Goal: Task Accomplishment & Management: Use online tool/utility

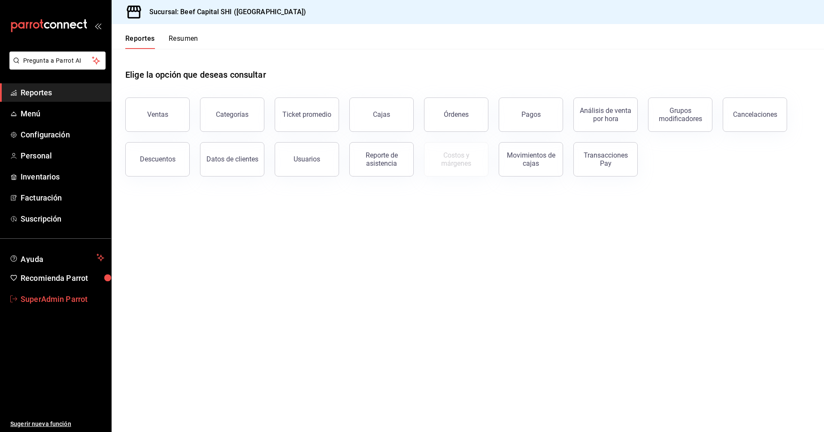
click at [67, 299] on span "SuperAdmin Parrot" at bounding box center [63, 299] width 84 height 12
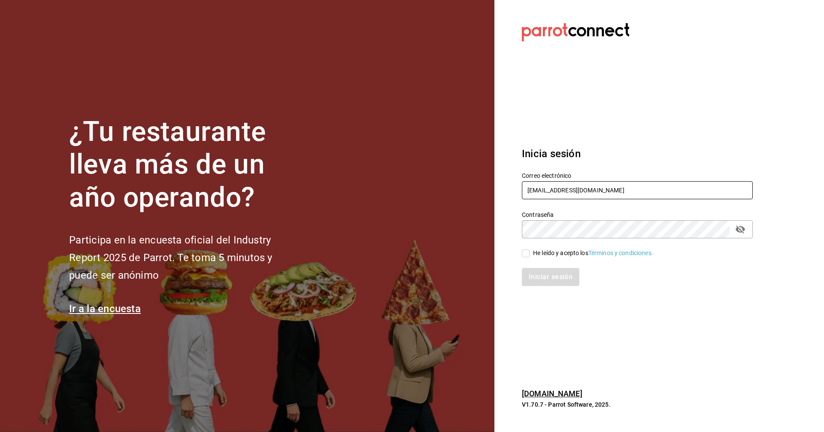
click at [644, 187] on input "beefcapitalshi@irapuato.com" at bounding box center [637, 190] width 231 height 18
paste input "homie@mid"
type input "[EMAIL_ADDRESS][DOMAIN_NAME]"
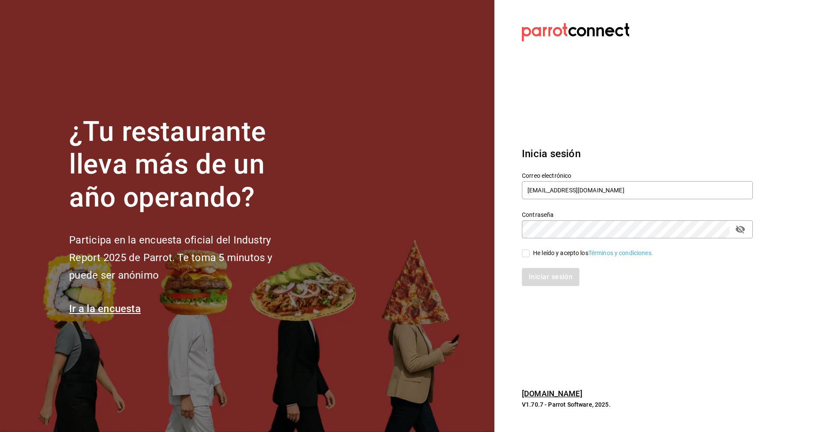
click at [553, 255] on div "He leído y acepto los Términos y condiciones." at bounding box center [593, 253] width 120 height 9
click at [530, 255] on input "He leído y acepto los Términos y condiciones." at bounding box center [526, 253] width 8 height 8
checkbox input "true"
click at [548, 273] on button "Iniciar sesión" at bounding box center [551, 277] width 58 height 18
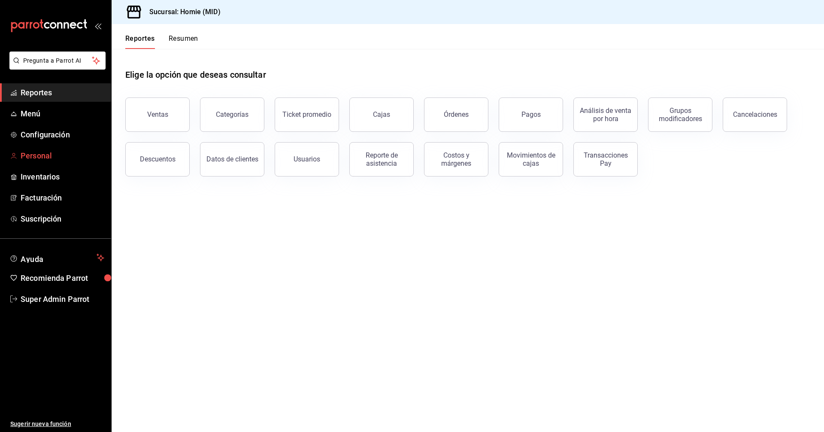
click at [38, 156] on span "Personal" at bounding box center [63, 156] width 84 height 12
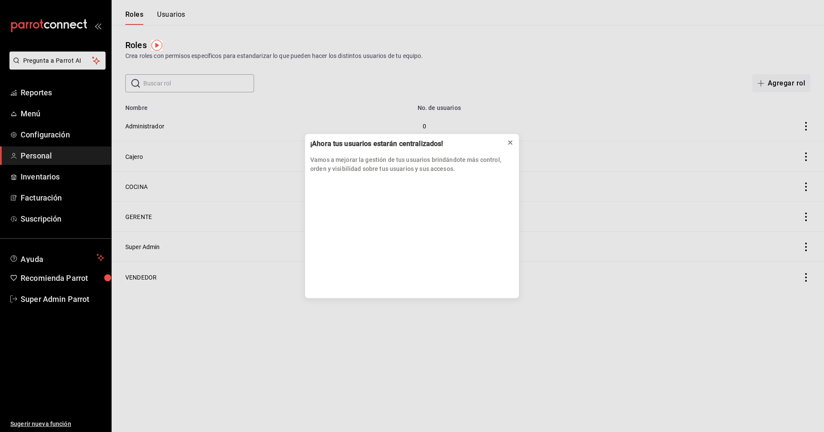
click at [510, 143] on icon at bounding box center [510, 142] width 3 height 3
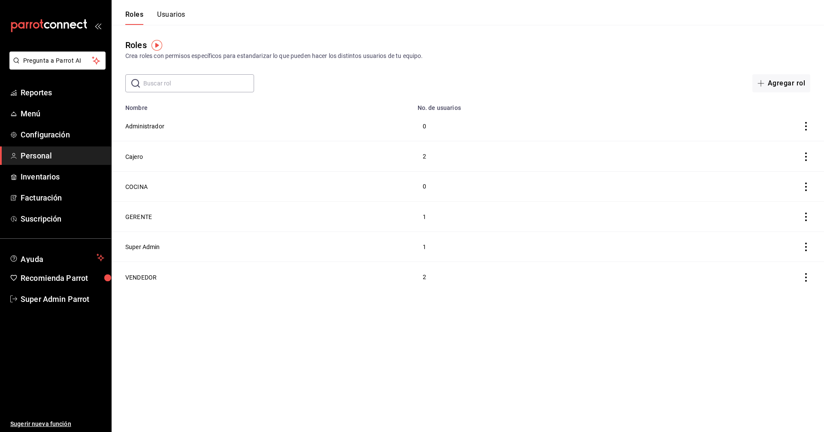
click at [179, 12] on button "Usuarios" at bounding box center [171, 17] width 28 height 15
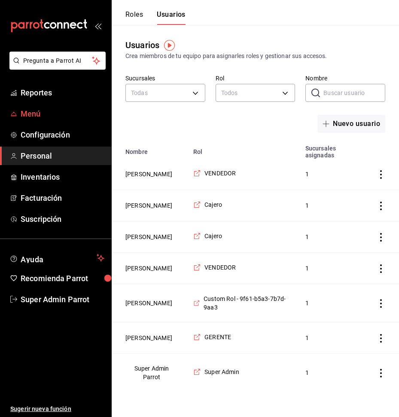
click at [35, 115] on span "Menú" at bounding box center [63, 114] width 84 height 12
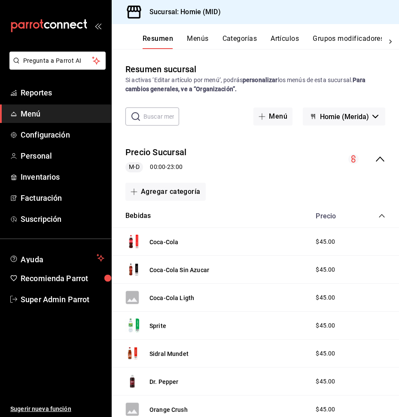
click at [375, 162] on icon "collapse-menu-row" at bounding box center [380, 159] width 10 height 10
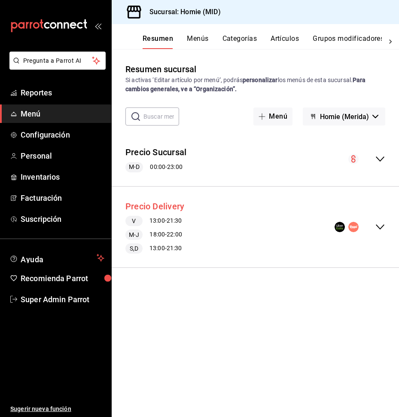
click at [181, 210] on button "Precio Delivery" at bounding box center [154, 206] width 59 height 12
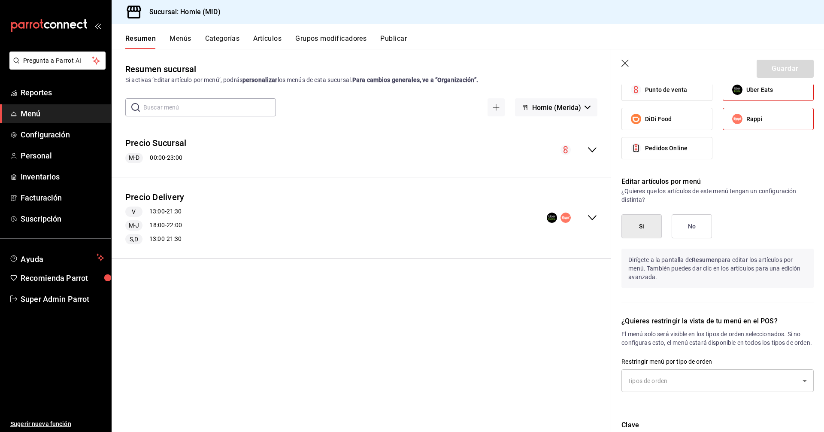
scroll to position [773, 0]
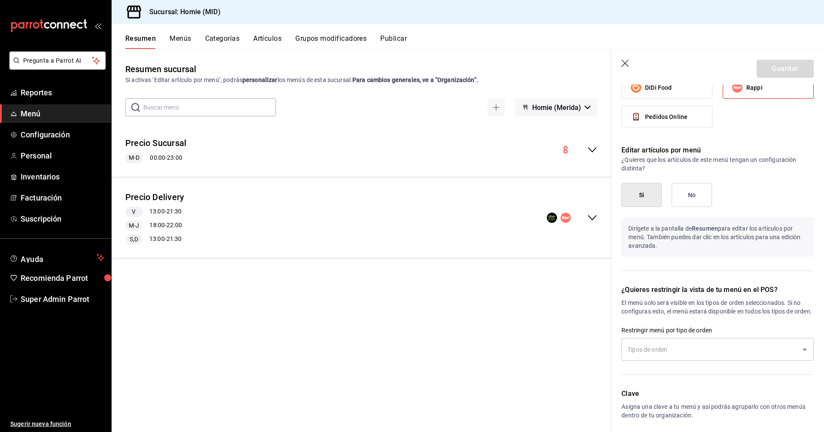
click at [398, 33] on div "Resumen Menús Categorías Artículos Grupos modificadores Publicar" at bounding box center [468, 36] width 713 height 25
click at [403, 46] on button "Publicar" at bounding box center [393, 41] width 27 height 15
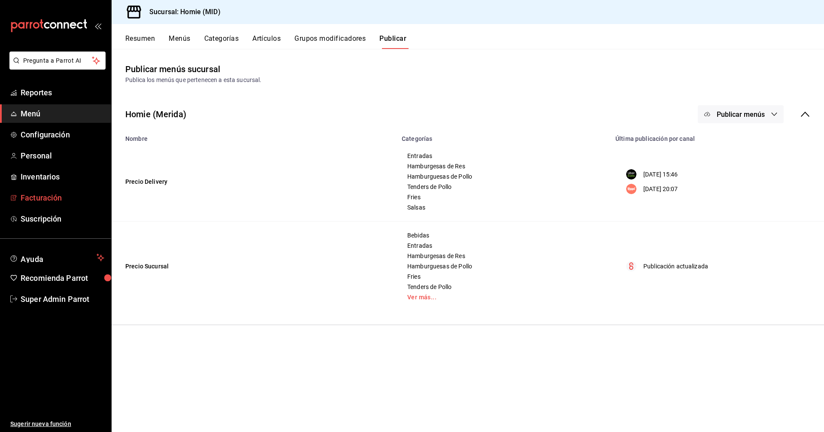
click at [49, 196] on span "Facturación" at bounding box center [63, 198] width 84 height 12
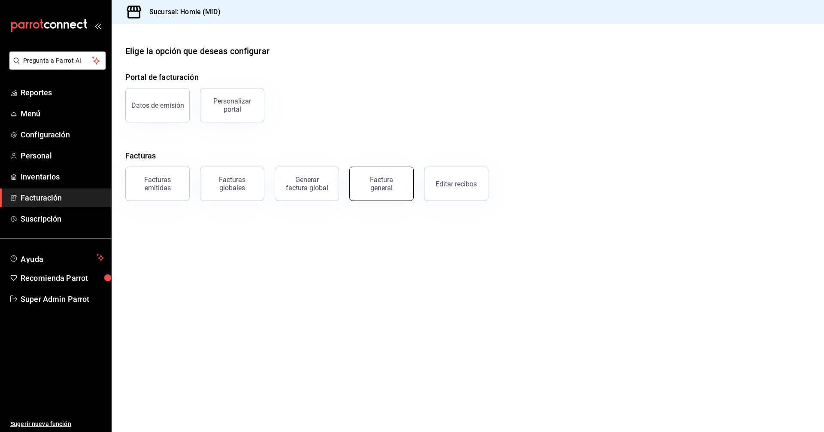
click at [381, 190] on div "Factura general" at bounding box center [381, 184] width 43 height 16
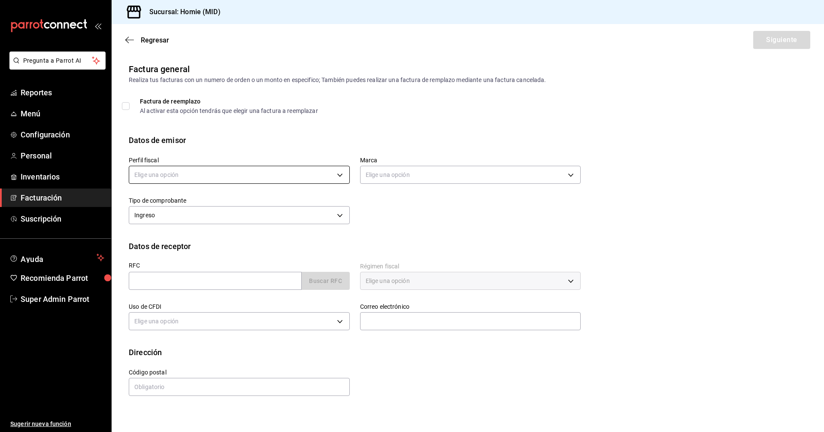
click at [236, 180] on body "Pregunta a Parrot AI Reportes Menú Configuración Personal Inventarios Facturaci…" at bounding box center [412, 216] width 824 height 432
click at [235, 214] on li "[PERSON_NAME]" at bounding box center [239, 218] width 220 height 16
type input "d33e41dd-0cd3-4ee4-9ad8-8ef9195e17dd"
type input "f2379959-a356-4b1c-b994-6edc71ef853c"
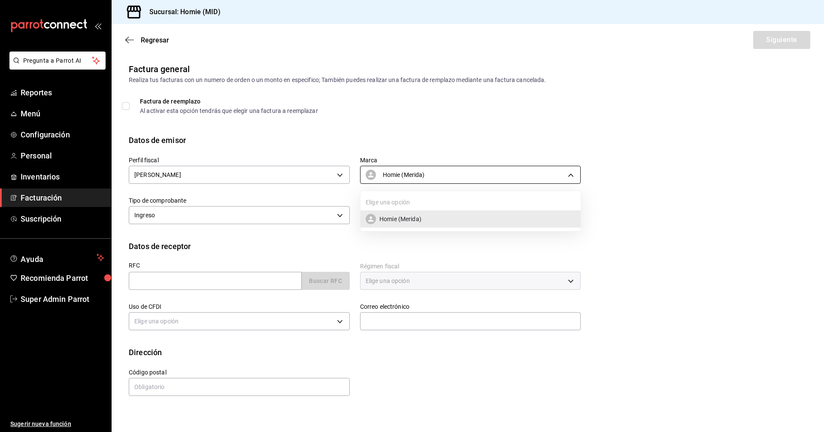
click at [386, 177] on body "Pregunta a Parrot AI Reportes Menú Configuración Personal Inventarios Facturaci…" at bounding box center [412, 216] width 824 height 432
click at [268, 213] on div at bounding box center [412, 216] width 824 height 432
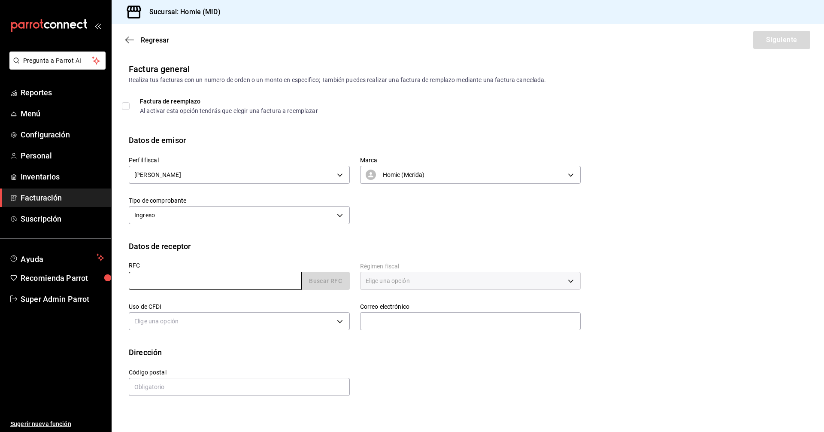
click at [242, 288] on input "text" at bounding box center [215, 281] width 173 height 18
click at [280, 243] on div "Datos de receptor" at bounding box center [468, 246] width 678 height 12
click at [205, 176] on body "Pregunta a Parrot AI Reportes Menú Configuración Personal Inventarios Facturaci…" at bounding box center [412, 216] width 824 height 432
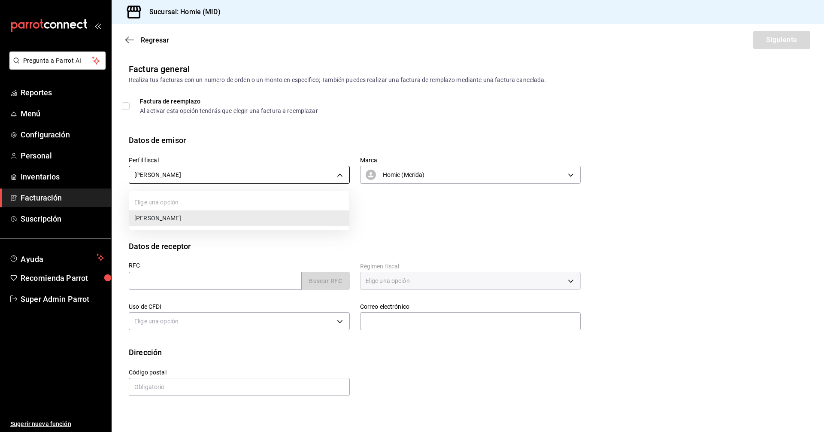
click at [205, 176] on div at bounding box center [412, 216] width 824 height 432
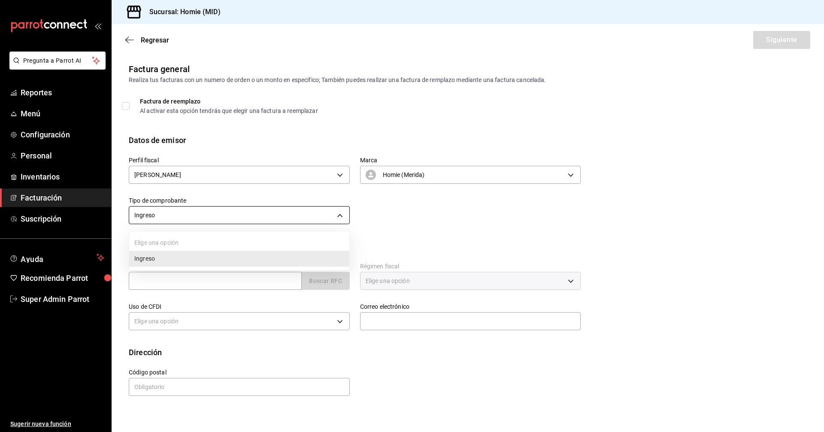
click at [226, 212] on body "Pregunta a Parrot AI Reportes Menú Configuración Personal Inventarios Facturaci…" at bounding box center [412, 216] width 824 height 432
click at [226, 212] on div at bounding box center [412, 216] width 824 height 432
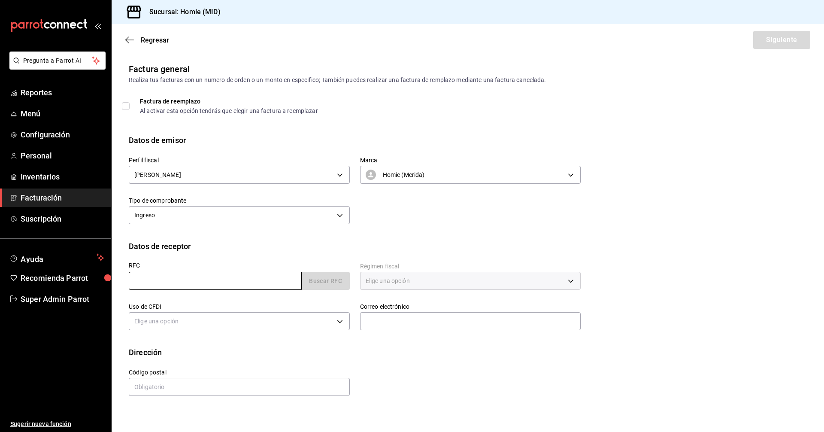
click at [255, 286] on input "text" at bounding box center [215, 281] width 173 height 18
click at [252, 286] on input "text" at bounding box center [215, 281] width 173 height 18
click at [286, 253] on div "RFC Buscar RFC" at bounding box center [234, 272] width 231 height 40
click at [61, 296] on span "Super Admin Parrot" at bounding box center [63, 299] width 84 height 12
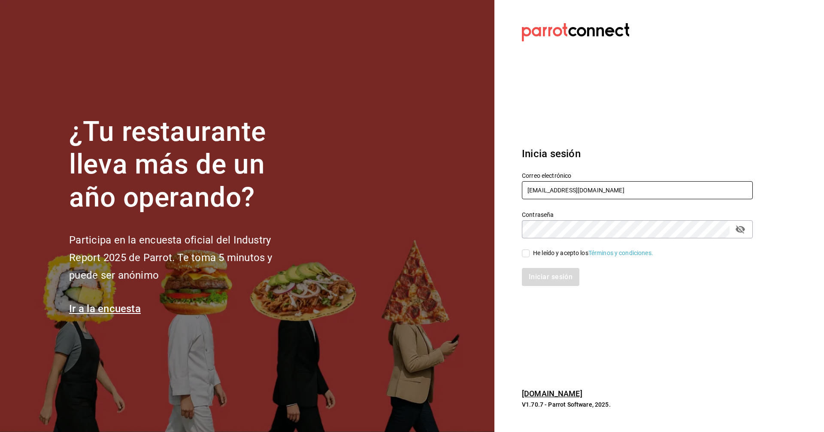
drag, startPoint x: 566, startPoint y: 189, endPoint x: 544, endPoint y: 219, distance: 38.0
click at [566, 189] on input "[EMAIL_ADDRESS][DOMAIN_NAME]" at bounding box center [637, 190] width 231 height 18
click at [550, 189] on input "[EMAIL_ADDRESS][DOMAIN_NAME]" at bounding box center [637, 190] width 231 height 18
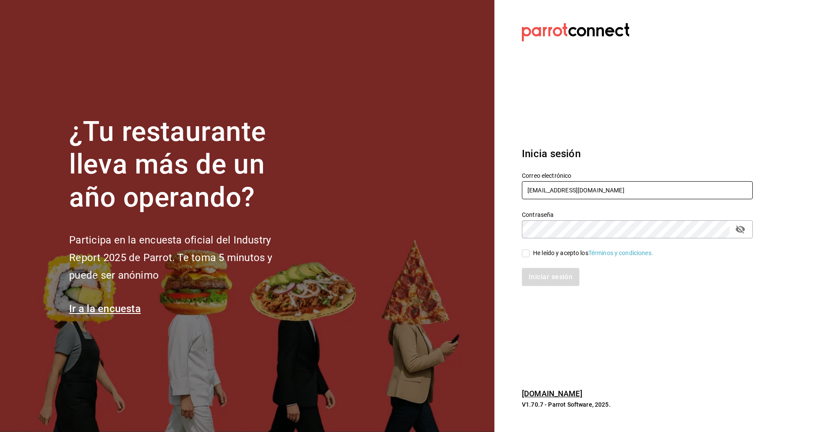
paste input "regio@mty"
type input "[EMAIL_ADDRESS][DOMAIN_NAME]"
click at [554, 252] on div "He leído y acepto los Términos y condiciones." at bounding box center [593, 253] width 120 height 9
click at [530, 252] on input "He leído y acepto los Términos y condiciones." at bounding box center [526, 253] width 8 height 8
checkbox input "true"
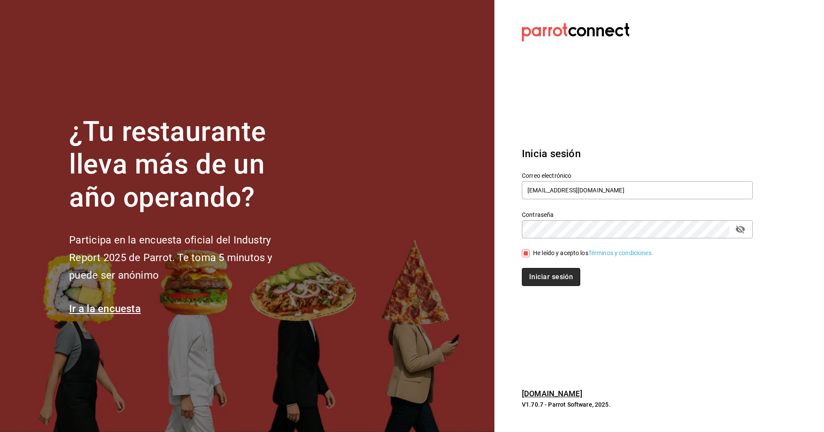
click at [557, 275] on button "Iniciar sesión" at bounding box center [551, 277] width 58 height 18
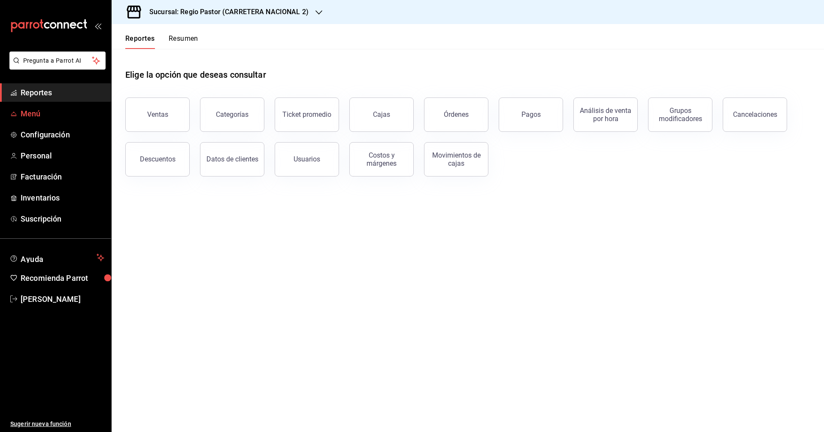
click at [28, 107] on link "Menú" at bounding box center [55, 113] width 111 height 18
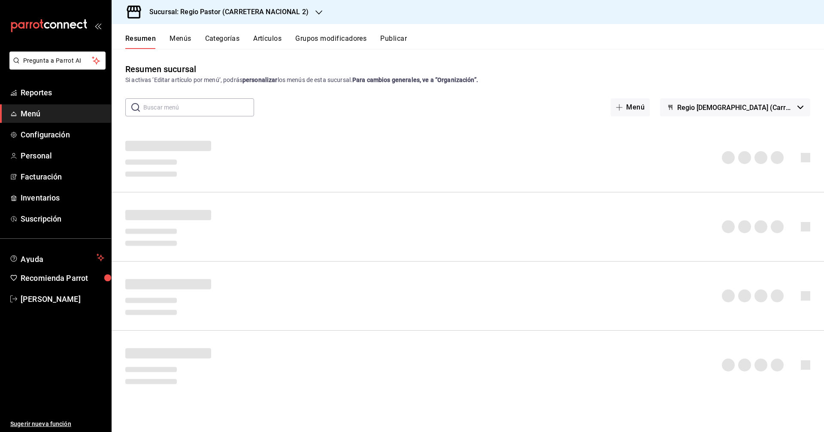
click at [292, 14] on h3 "Sucursal: Regio Pastor (CARRETERA NACIONAL 2)" at bounding box center [226, 12] width 166 height 10
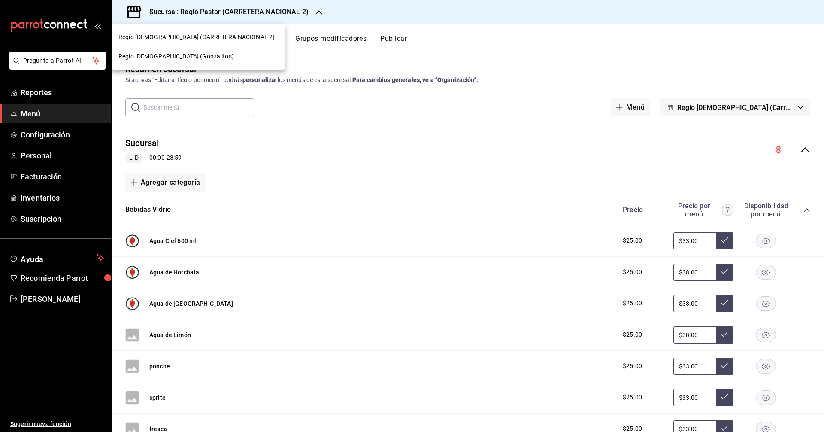
click at [313, 100] on div at bounding box center [412, 216] width 824 height 432
click at [44, 175] on span "Facturación" at bounding box center [63, 177] width 84 height 12
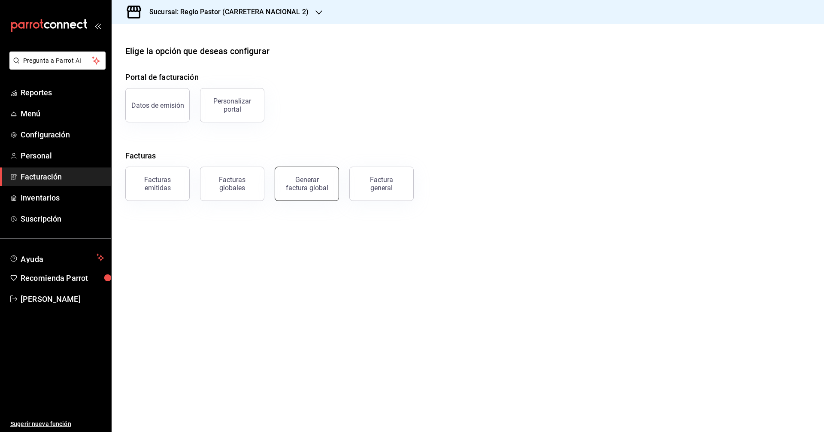
click at [330, 179] on button "Generar factura global" at bounding box center [307, 184] width 64 height 34
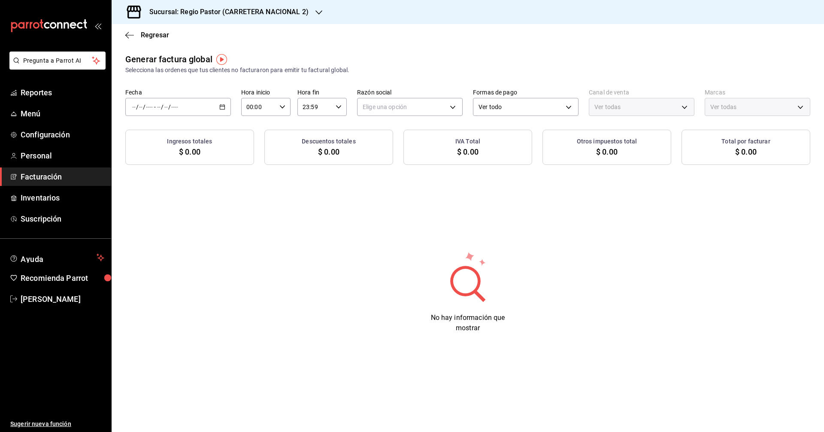
type input "PARROT,UBER_EATS,RAPPI,DIDI_FOOD,ONLINE"
click at [130, 38] on icon "button" at bounding box center [129, 35] width 9 height 8
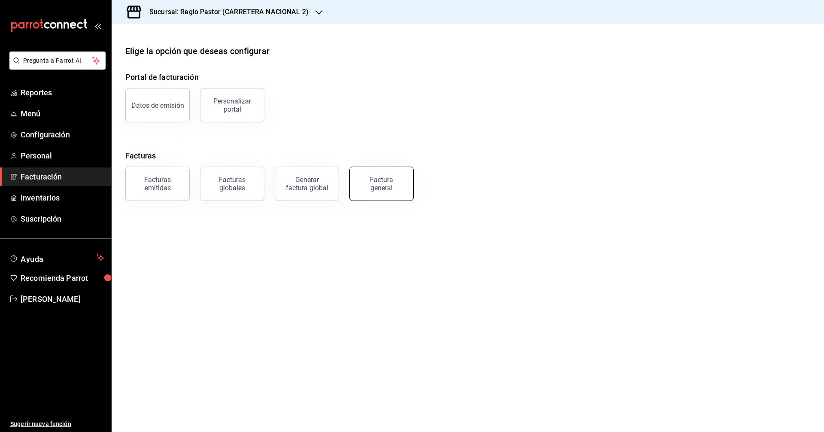
click at [366, 187] on div "Factura general" at bounding box center [381, 184] width 43 height 16
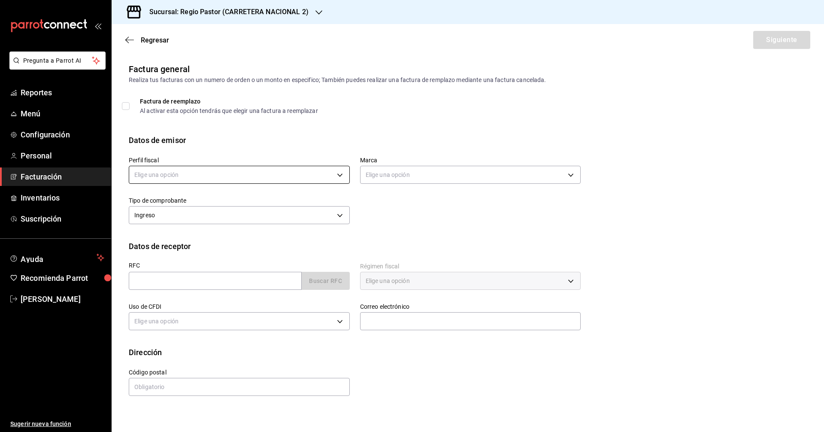
click at [242, 176] on body "Pregunta a Parrot AI Reportes Menú Configuración Personal Facturación Inventari…" at bounding box center [412, 216] width 824 height 432
click at [184, 218] on li "ALBERTO ZERMEÑO CHAVARRIA" at bounding box center [239, 218] width 220 height 16
type input "cead421b-9a25-4a93-9b87-06528e8caa60"
type input "f02d0a70-07fb-4fbc-9289-7e54612c1bb8"
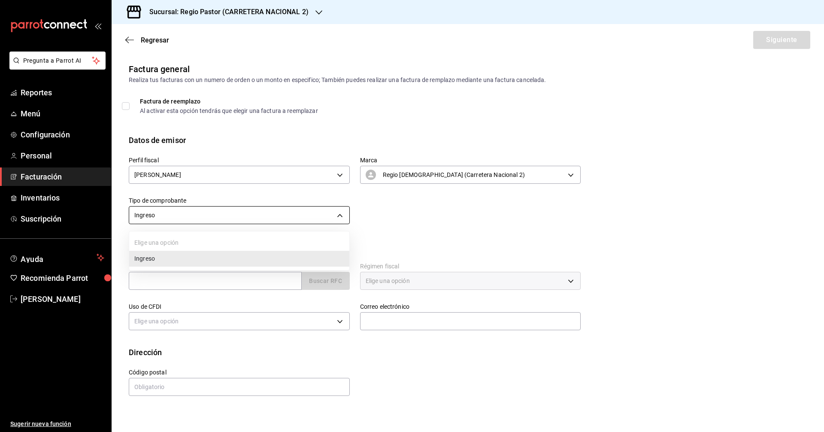
click at [286, 210] on body "Pregunta a Parrot AI Reportes Menú Configuración Personal Facturación Inventari…" at bounding box center [412, 216] width 824 height 432
click at [286, 210] on div at bounding box center [412, 216] width 824 height 432
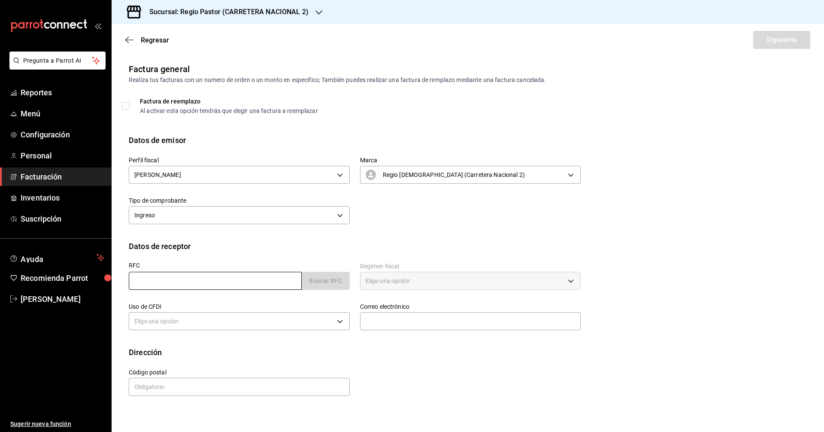
click at [251, 281] on input "text" at bounding box center [215, 281] width 173 height 18
type input "ONA201118RF4"
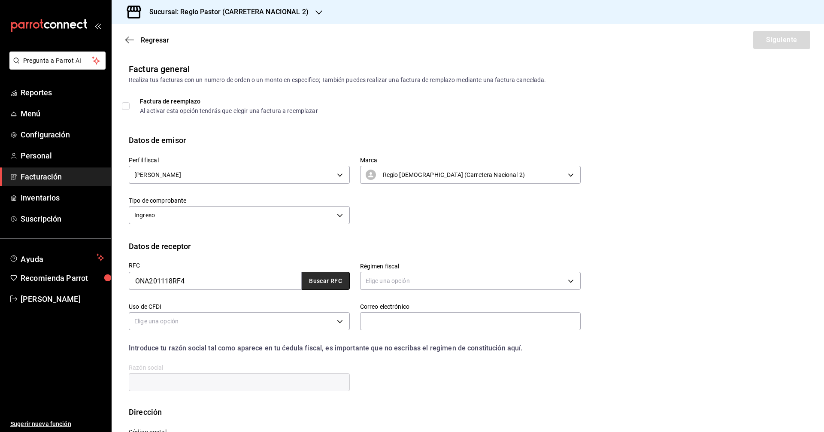
click at [327, 280] on button "Buscar RFC" at bounding box center [326, 281] width 48 height 18
click at [403, 279] on body "Pregunta a Parrot AI Reportes Menú Configuración Personal Facturación Inventari…" at bounding box center [412, 216] width 824 height 432
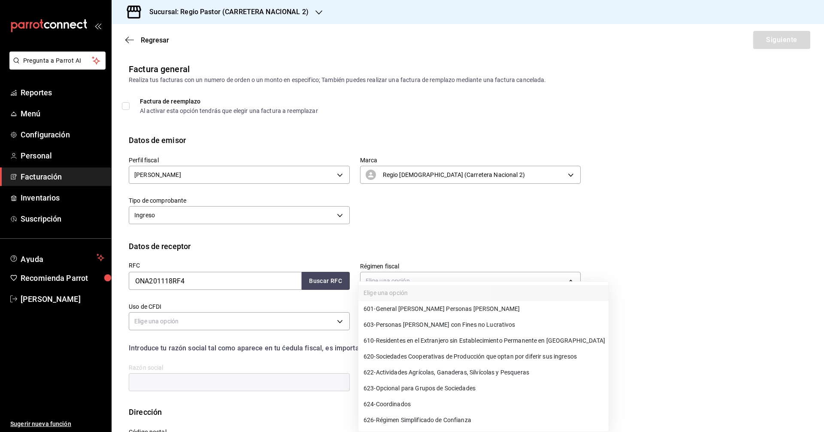
click at [402, 312] on span "601 - General de Ley Personas Morales" at bounding box center [442, 308] width 156 height 9
type input "601"
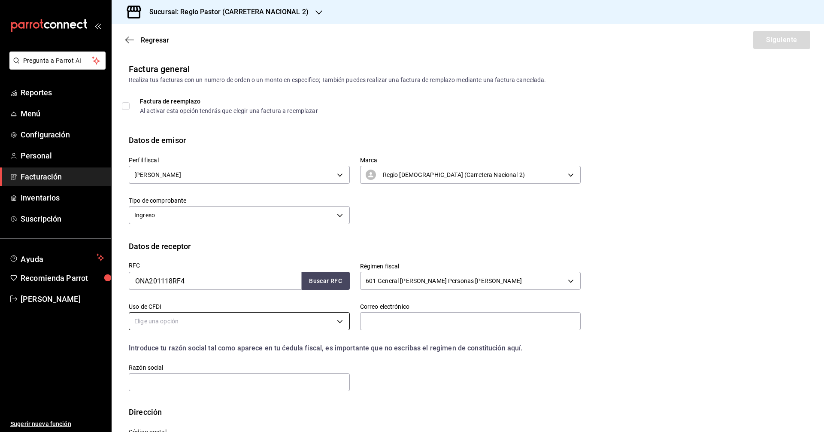
click at [272, 322] on body "Pregunta a Parrot AI Reportes Menú Configuración Personal Facturación Inventari…" at bounding box center [412, 216] width 824 height 432
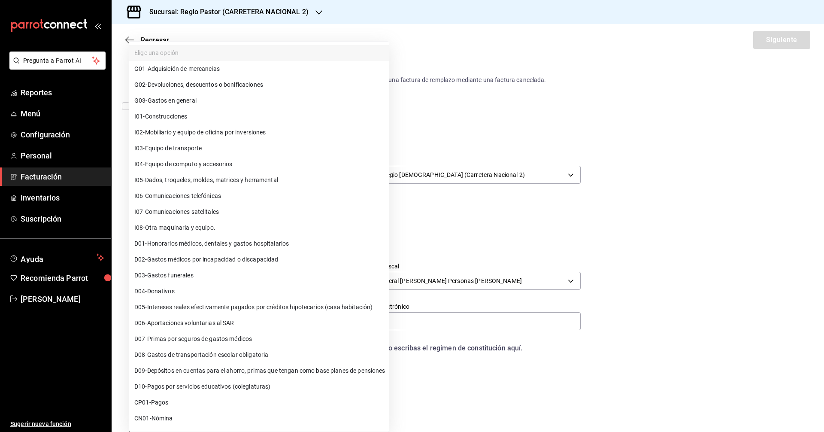
click at [186, 100] on span "G03 - Gastos en general" at bounding box center [165, 100] width 62 height 9
type input "G03"
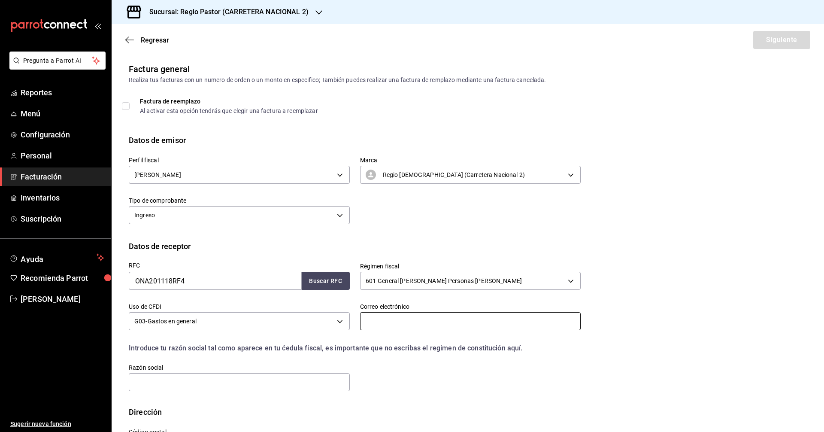
click at [390, 319] on input "text" at bounding box center [470, 321] width 221 height 18
type input "andre@parrotsoftware.io"
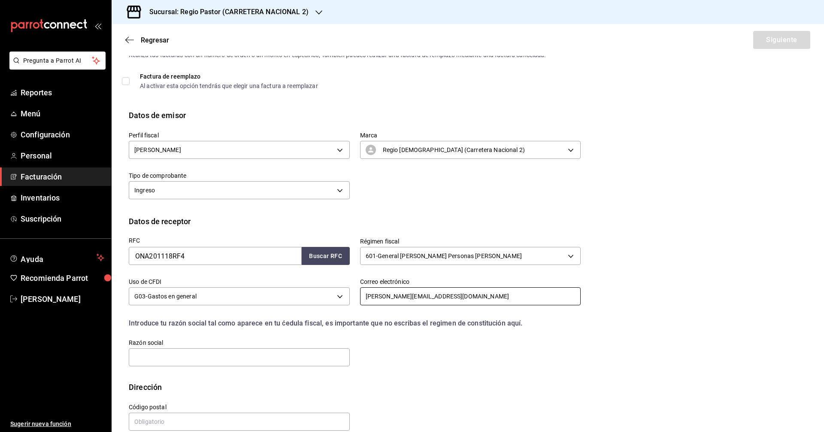
scroll to position [39, 0]
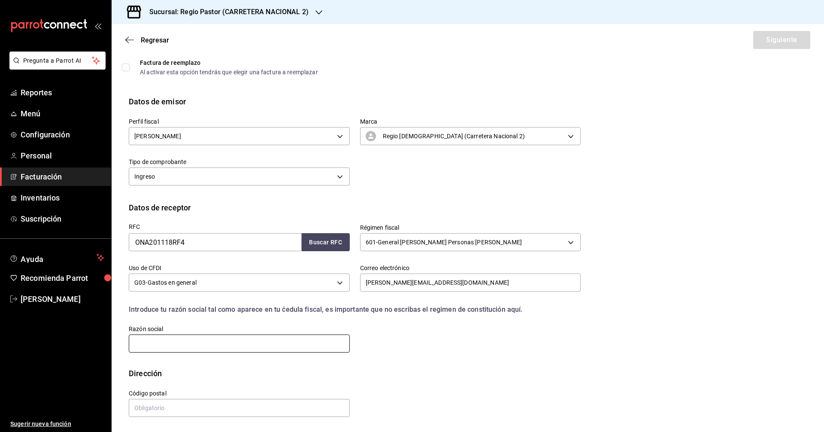
click at [205, 342] on input "text" at bounding box center [239, 344] width 221 height 18
type input "OPERADORA NAMMOS"
click at [215, 404] on input "text" at bounding box center [239, 408] width 221 height 18
type input "04400"
click at [764, 46] on button "Siguiente" at bounding box center [782, 40] width 57 height 18
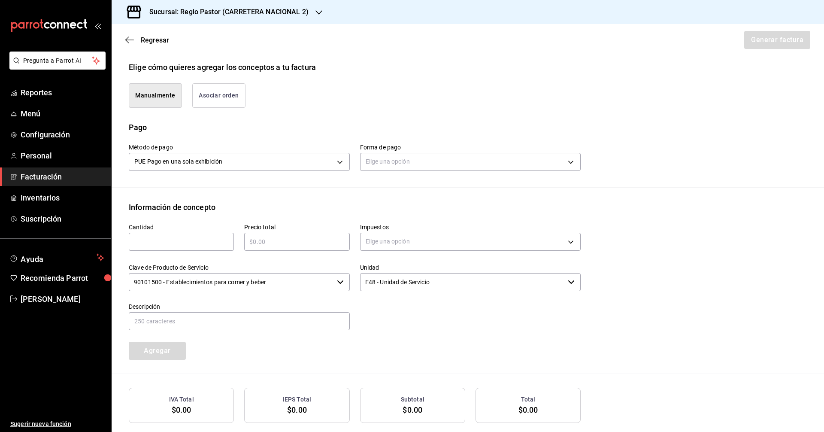
scroll to position [215, 0]
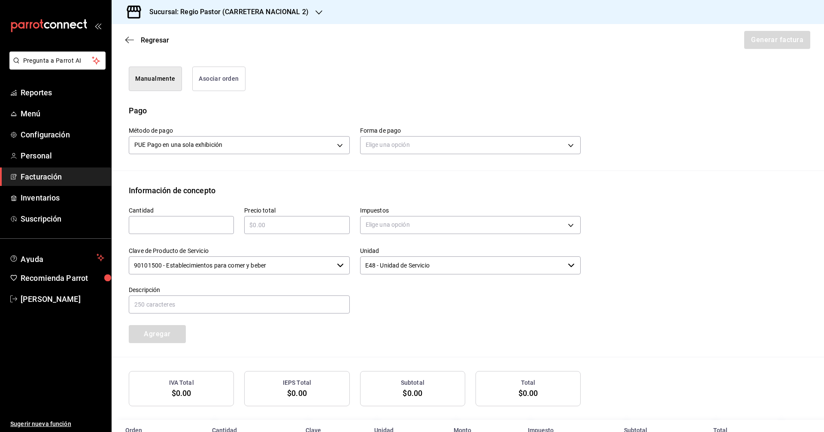
click at [218, 86] on button "Asociar orden" at bounding box center [218, 79] width 53 height 24
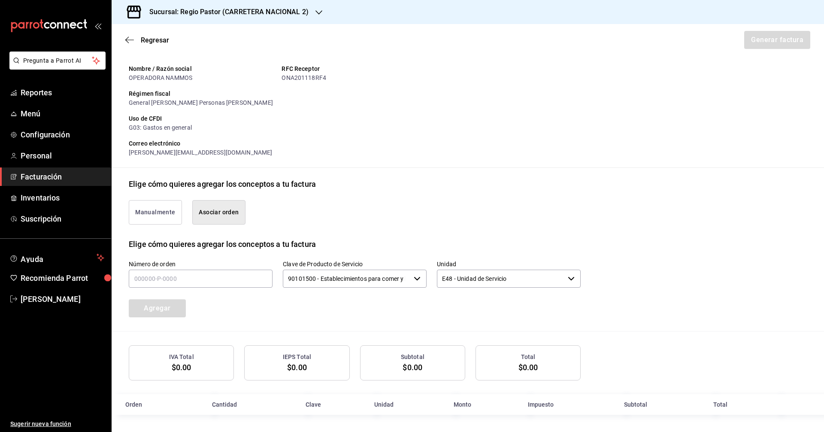
click at [166, 204] on button "Manualmente" at bounding box center [155, 212] width 53 height 24
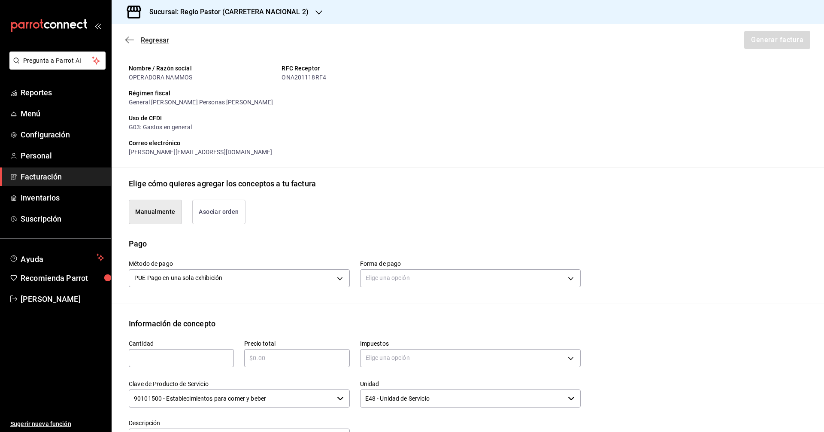
click at [134, 38] on span "Regresar" at bounding box center [147, 40] width 44 height 8
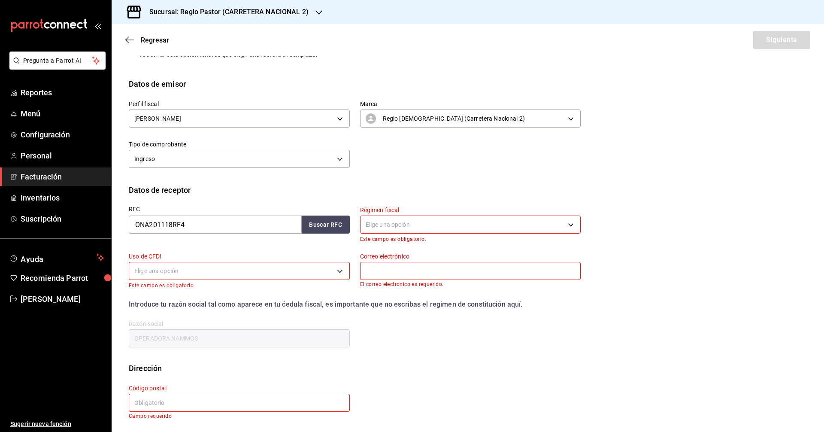
scroll to position [57, 0]
click at [280, 269] on body "Pregunta a Parrot AI Reportes Menú Configuración Personal Facturación Inventari…" at bounding box center [412, 216] width 824 height 432
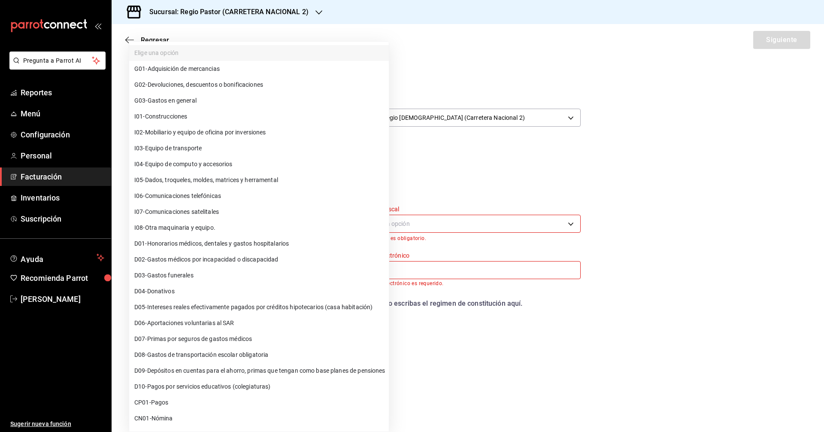
click at [192, 102] on span "G03 - Gastos en general" at bounding box center [165, 100] width 62 height 9
type input "G03"
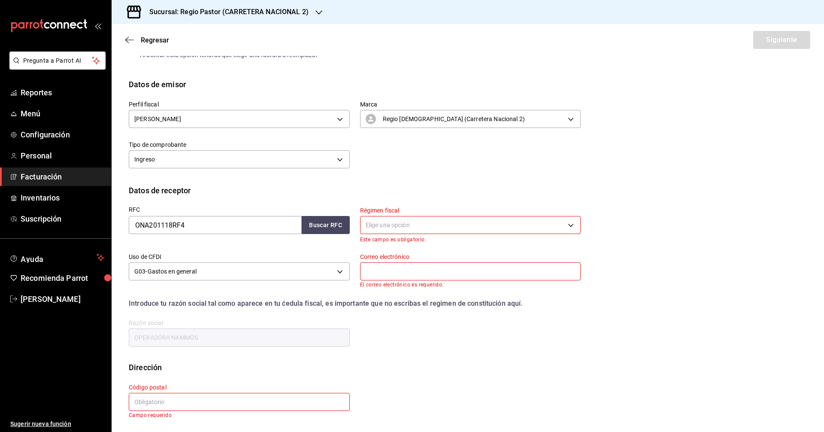
click at [409, 229] on body "Pregunta a Parrot AI Reportes Menú Configuración Personal Facturación Inventari…" at bounding box center [412, 216] width 824 height 432
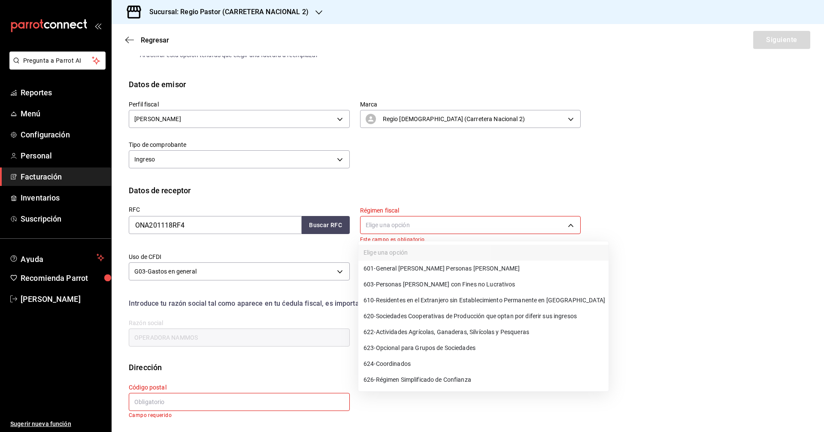
click at [413, 270] on span "601 - General de Ley Personas Morales" at bounding box center [442, 268] width 156 height 9
type input "601"
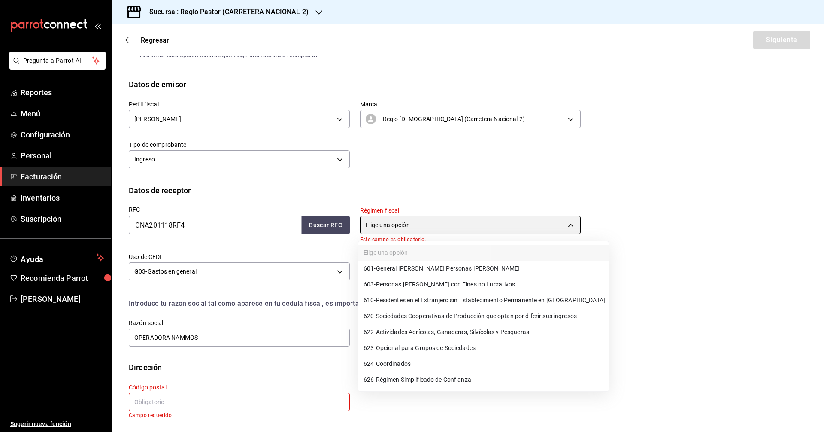
scroll to position [50, 0]
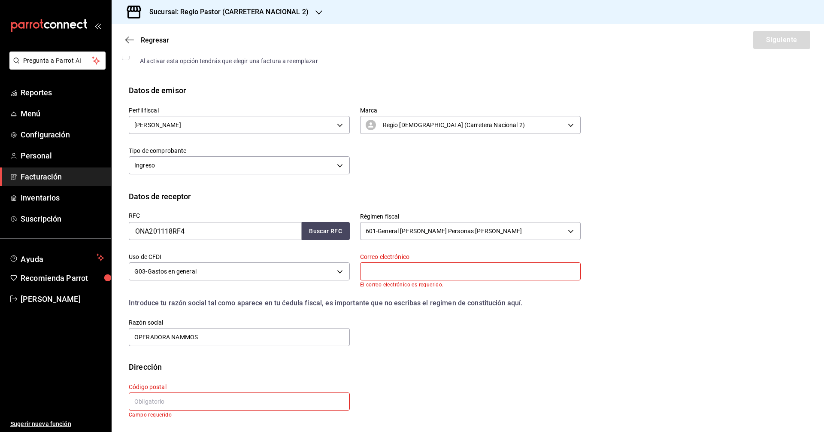
click at [407, 276] on input "text" at bounding box center [470, 271] width 221 height 18
type input "andre@parrotsoftware.io"
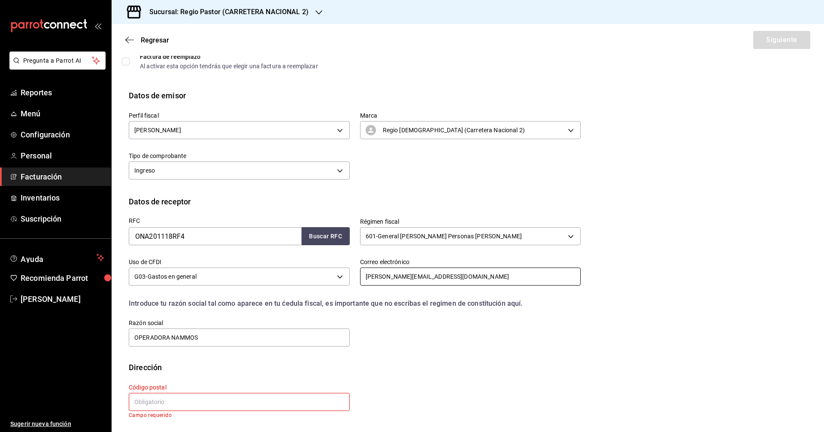
scroll to position [45, 0]
click at [267, 405] on input "text" at bounding box center [239, 402] width 221 height 18
click at [277, 374] on div "Código postal Campo requerido" at bounding box center [234, 395] width 231 height 45
click at [310, 403] on input "text" at bounding box center [239, 402] width 221 height 18
type input "04400"
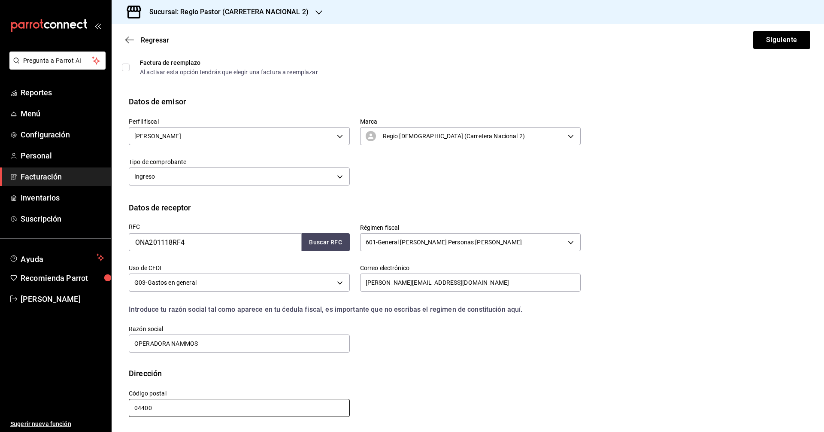
scroll to position [39, 0]
click at [789, 36] on button "Siguiente" at bounding box center [782, 40] width 57 height 18
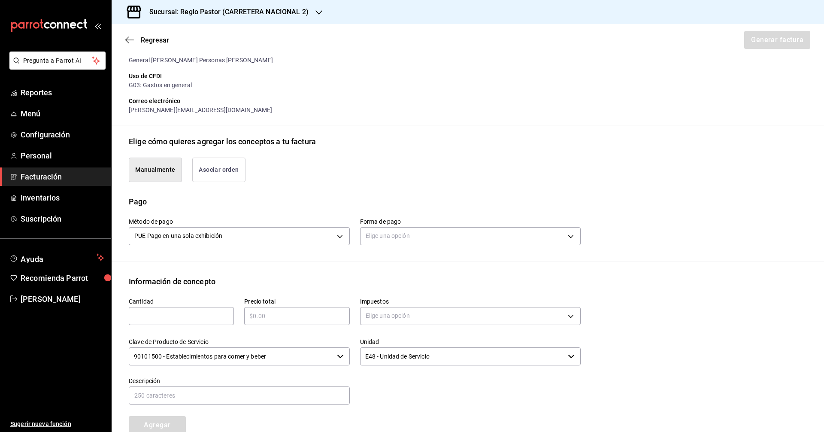
scroll to position [125, 0]
click at [308, 231] on body "Pregunta a Parrot AI Reportes Menú Configuración Personal Facturación Inventari…" at bounding box center [412, 216] width 824 height 432
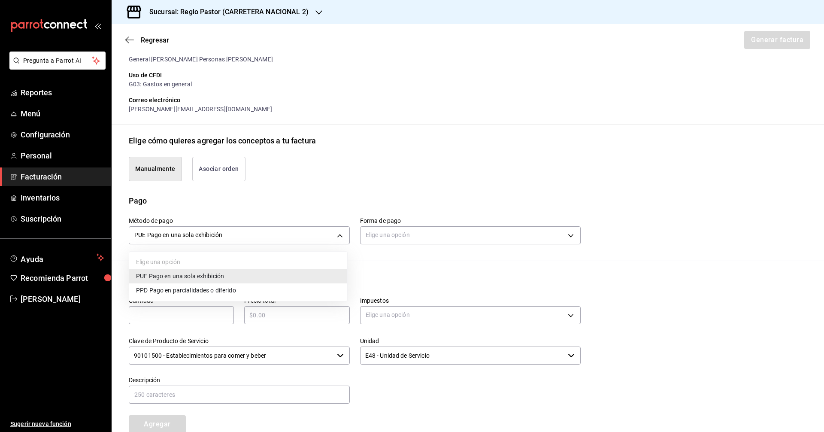
click at [312, 173] on div at bounding box center [412, 216] width 824 height 432
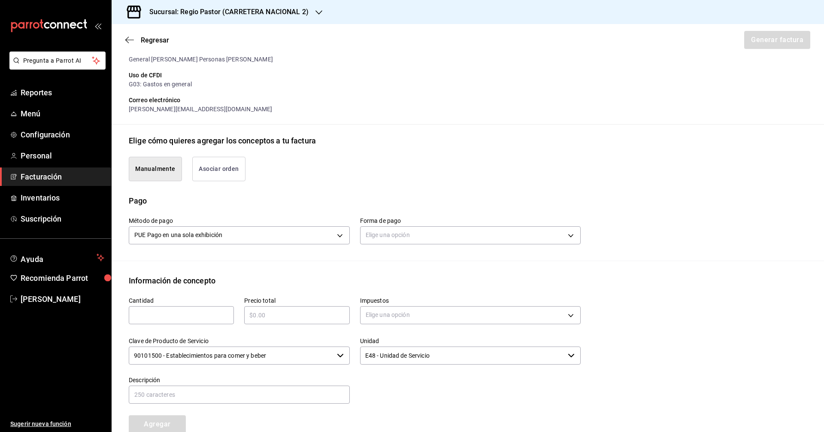
click at [137, 140] on div "Elige cómo quieres agregar los conceptos a tu factura" at bounding box center [222, 141] width 187 height 12
click at [213, 168] on button "Asociar orden" at bounding box center [218, 169] width 53 height 24
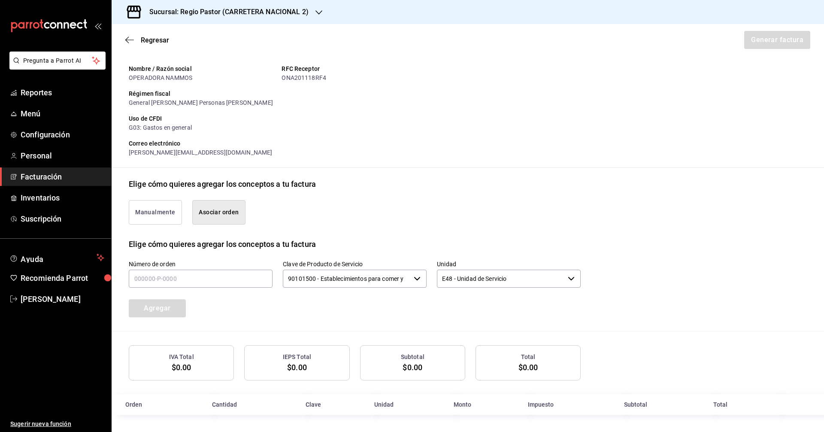
scroll to position [82, 0]
click at [217, 278] on input "text" at bounding box center [201, 279] width 144 height 18
click at [368, 222] on div "Manualmente Asociar orden" at bounding box center [350, 207] width 462 height 35
click at [224, 277] on input "text" at bounding box center [201, 279] width 144 height 18
type input "190925-P-0054"
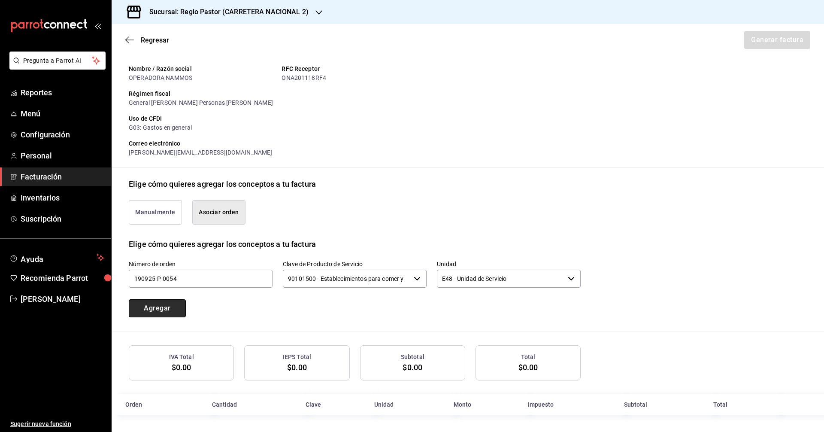
click at [175, 312] on button "Agregar" at bounding box center [157, 308] width 57 height 18
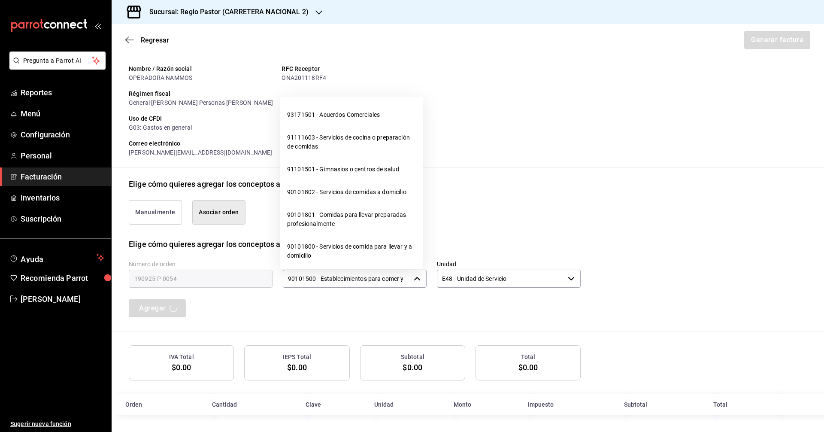
click at [416, 274] on div "90101500 - Establecimientos para comer y beber ​" at bounding box center [355, 279] width 144 height 18
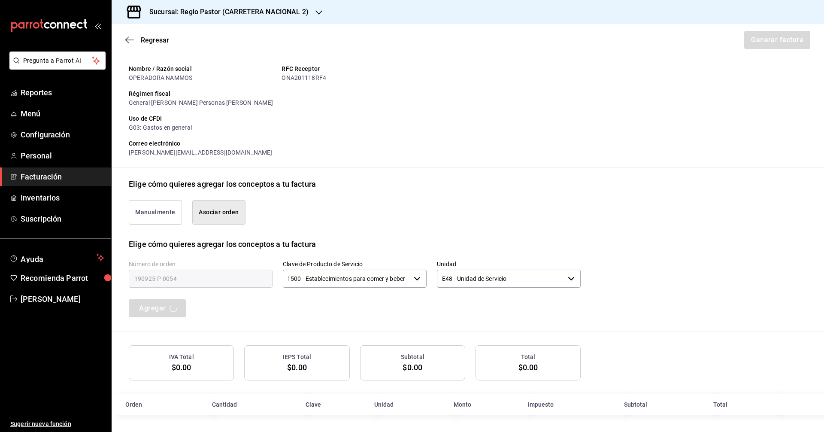
click at [460, 218] on div "Manualmente Asociar orden" at bounding box center [350, 207] width 462 height 35
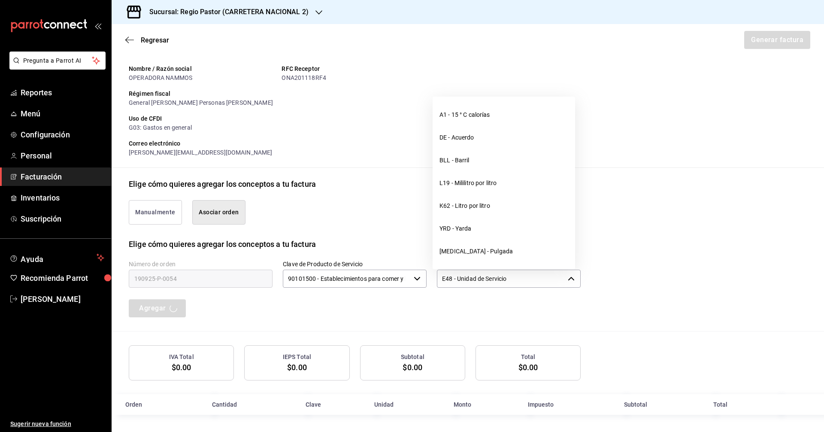
click at [490, 278] on input "E48 - Unidad de Servicio" at bounding box center [501, 279] width 128 height 18
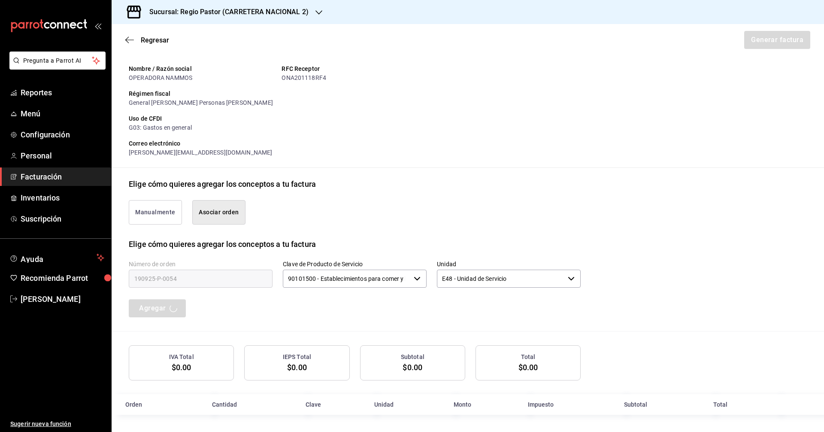
click at [449, 316] on div "Número de orden 190925-P-0054 Clave de Producto de Servicio 90101500 - Establec…" at bounding box center [344, 279] width 473 height 78
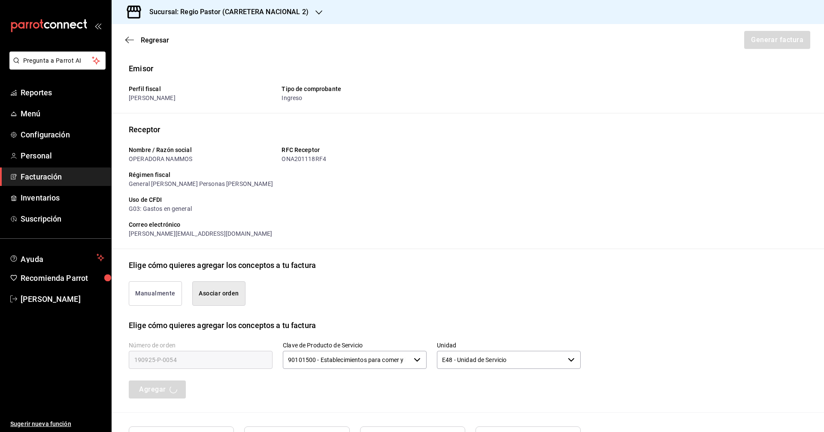
scroll to position [82, 0]
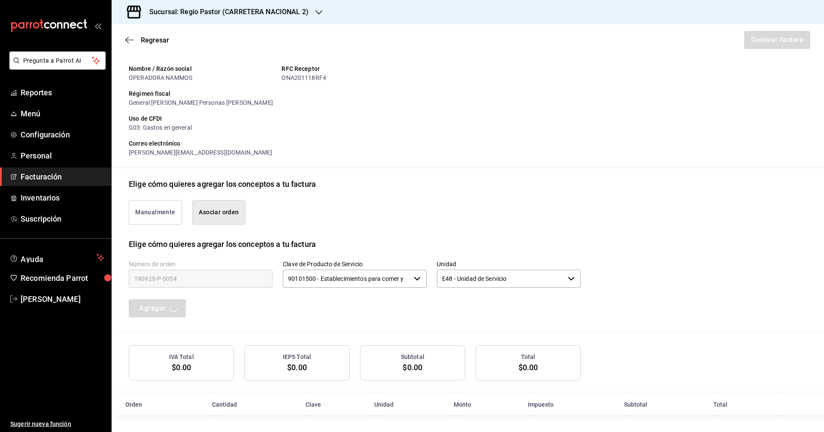
click at [304, 13] on h3 "Sucursal: Regio Pastor (CARRETERA NACIONAL 2)" at bounding box center [226, 12] width 166 height 10
click at [278, 50] on div at bounding box center [412, 216] width 824 height 432
click at [335, 202] on div "Manualmente Asociar orden" at bounding box center [350, 207] width 462 height 35
click at [46, 97] on span "Reportes" at bounding box center [63, 93] width 84 height 12
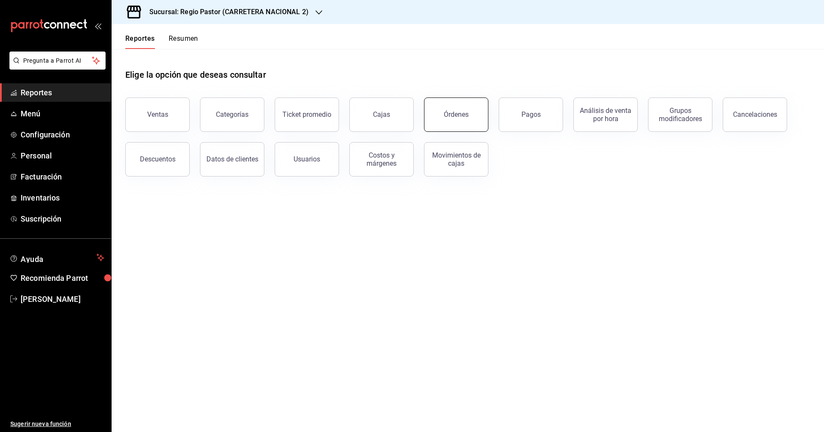
click at [479, 119] on button "Órdenes" at bounding box center [456, 114] width 64 height 34
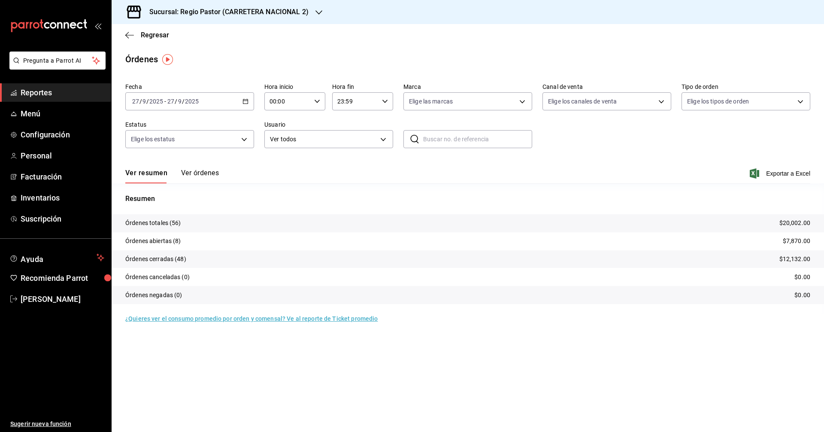
click at [464, 139] on input "text" at bounding box center [477, 139] width 109 height 17
paste input "190925-P-0054"
type input "190925-P-0054"
click at [247, 102] on icon "button" at bounding box center [246, 101] width 6 height 6
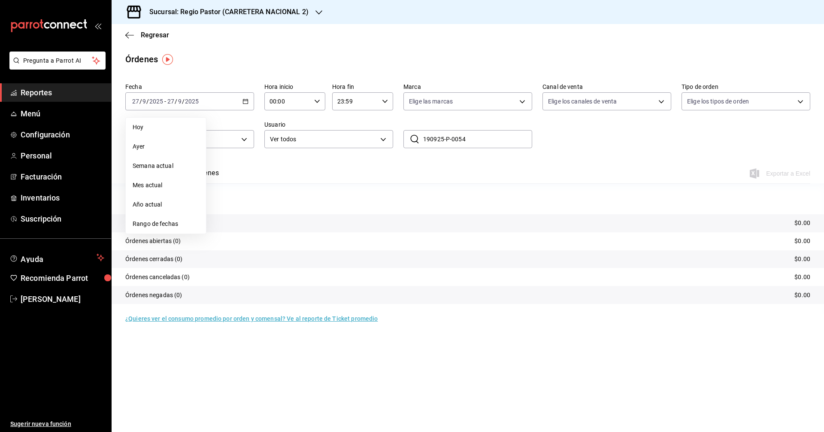
click at [164, 186] on span "Mes actual" at bounding box center [166, 185] width 67 height 9
click at [472, 139] on input "190925-P-0054" at bounding box center [477, 139] width 109 height 17
click at [202, 172] on button "Ver órdenes" at bounding box center [200, 176] width 38 height 15
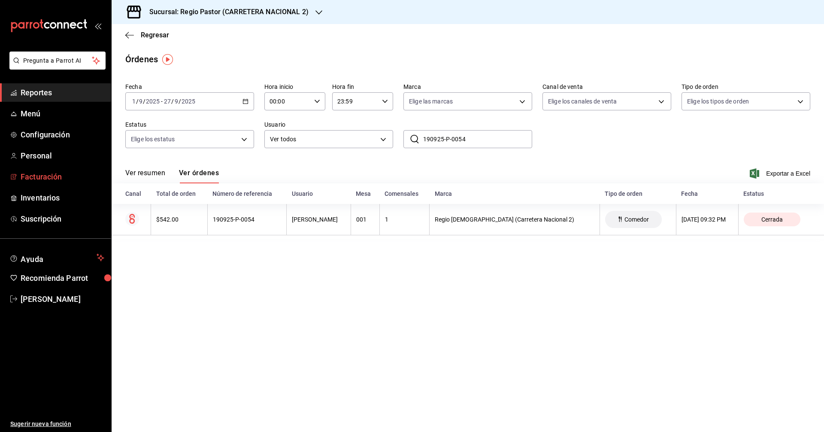
click at [51, 175] on span "Facturación" at bounding box center [63, 177] width 84 height 12
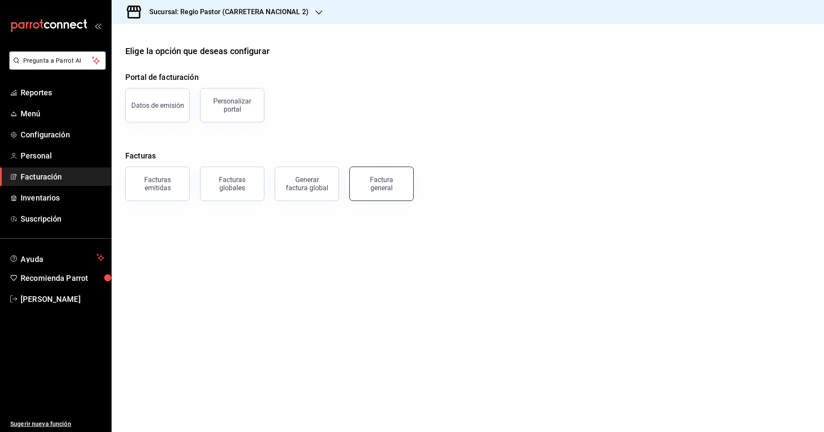
click at [365, 186] on div "Factura general" at bounding box center [381, 184] width 43 height 16
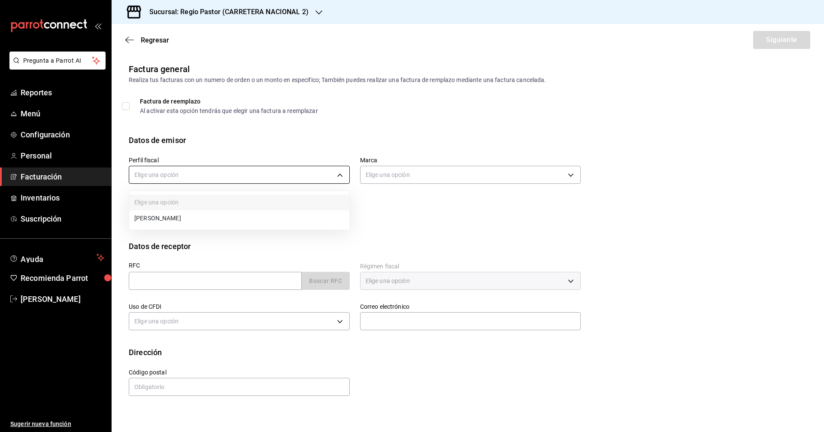
click at [341, 171] on body "Pregunta a Parrot AI Reportes Menú Configuración Personal Facturación Inventari…" at bounding box center [412, 216] width 824 height 432
click at [220, 220] on li "ALBERTO ZERMEÑO CHAVARRIA" at bounding box center [239, 218] width 220 height 16
type input "cead421b-9a25-4a93-9b87-06528e8caa60"
type input "f02d0a70-07fb-4fbc-9289-7e54612c1bb8"
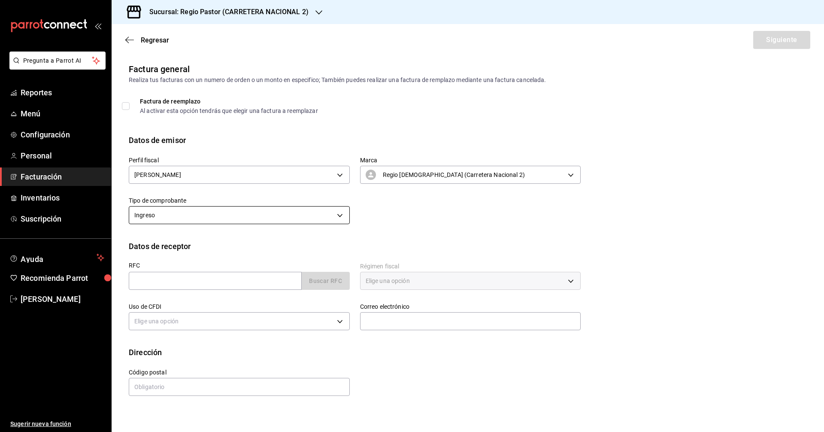
click at [314, 214] on body "Pregunta a Parrot AI Reportes Menú Configuración Personal Facturación Inventari…" at bounding box center [412, 216] width 824 height 432
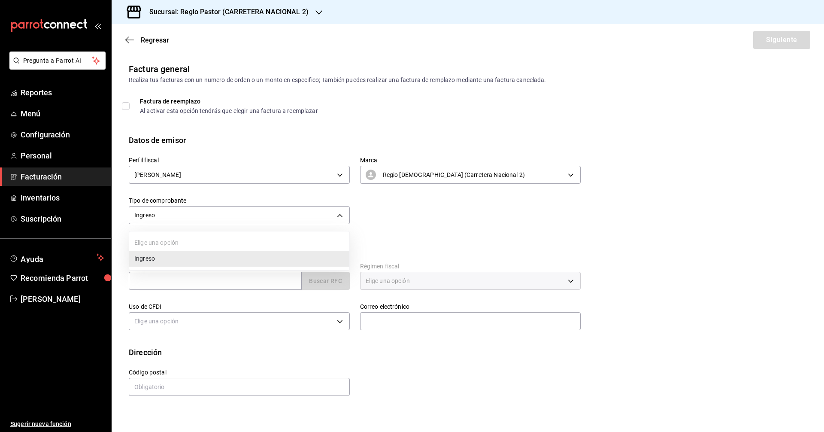
click at [186, 284] on div at bounding box center [412, 216] width 824 height 432
click at [184, 280] on input "text" at bounding box center [215, 281] width 173 height 18
type input "ONA201118RF4"
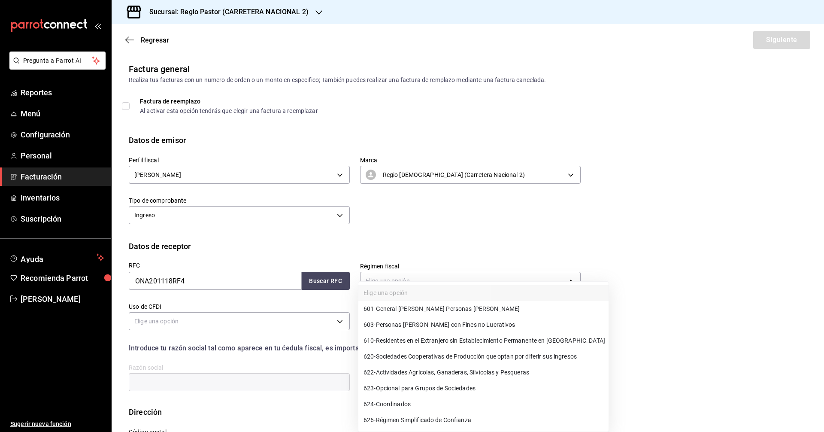
click at [399, 278] on body "Pregunta a Parrot AI Reportes Menú Configuración Personal Facturación Inventari…" at bounding box center [412, 216] width 824 height 432
click at [395, 307] on span "601 - General de Ley Personas Morales" at bounding box center [442, 308] width 156 height 9
type input "601"
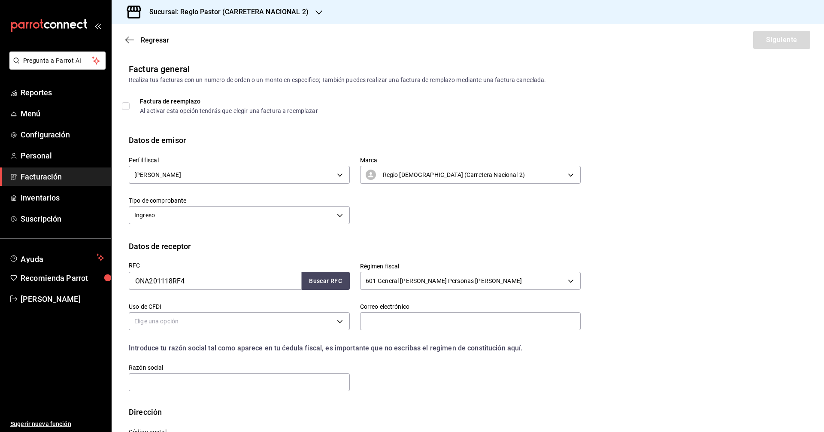
click at [280, 322] on body "Pregunta a Parrot AI Reportes Menú Configuración Personal Facturación Inventari…" at bounding box center [412, 216] width 824 height 432
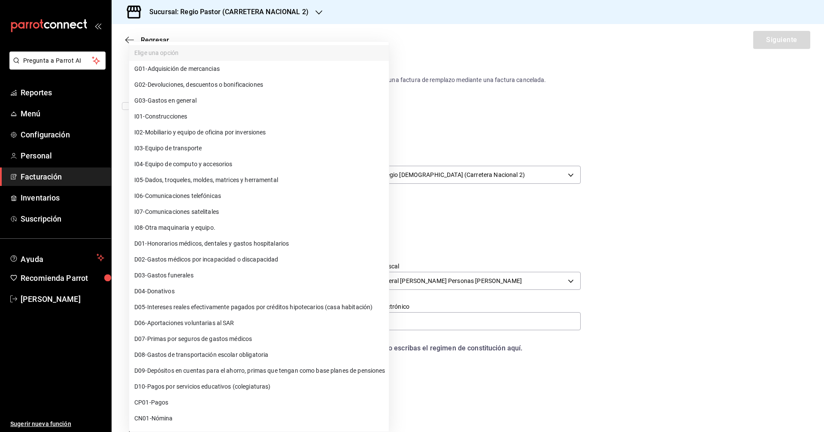
click at [186, 101] on span "G03 - Gastos en general" at bounding box center [165, 100] width 62 height 9
type input "G03"
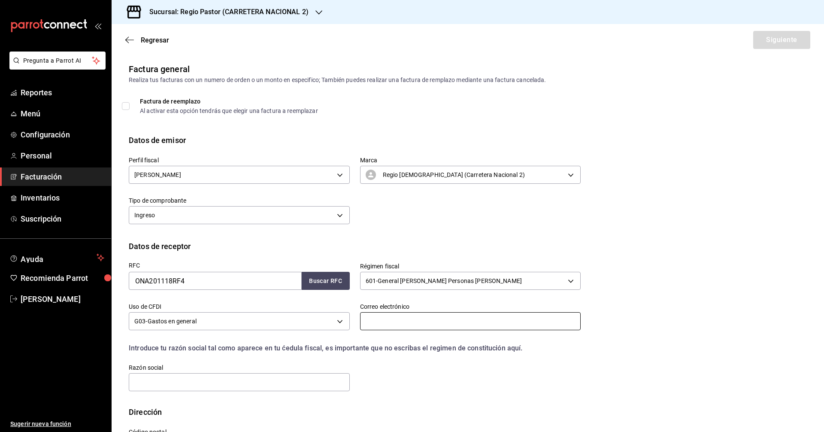
click at [379, 321] on input "text" at bounding box center [470, 321] width 221 height 18
type input "andre@parrotsoftware.io"
click at [270, 382] on input "text" at bounding box center [239, 382] width 221 height 18
type input "OPERADORA NAMMOS"
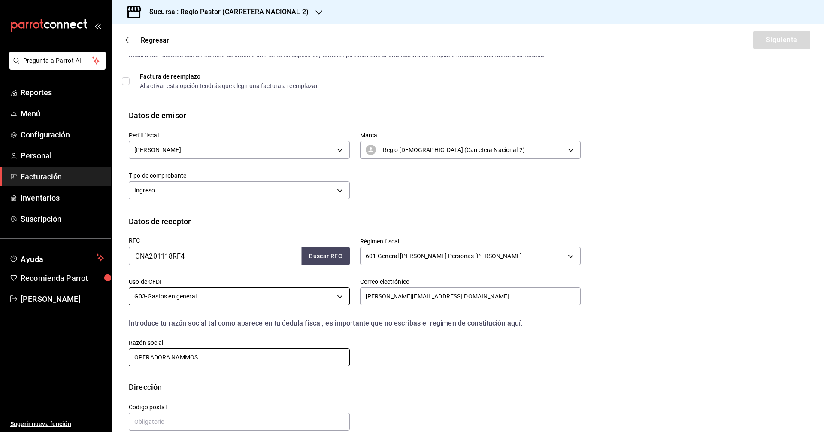
scroll to position [39, 0]
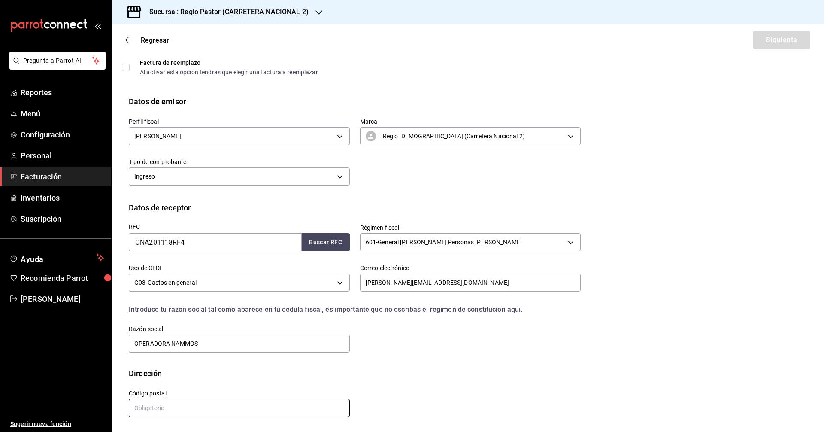
click at [191, 412] on input "text" at bounding box center [239, 408] width 221 height 18
type input "04400"
click at [780, 37] on button "Siguiente" at bounding box center [782, 40] width 57 height 18
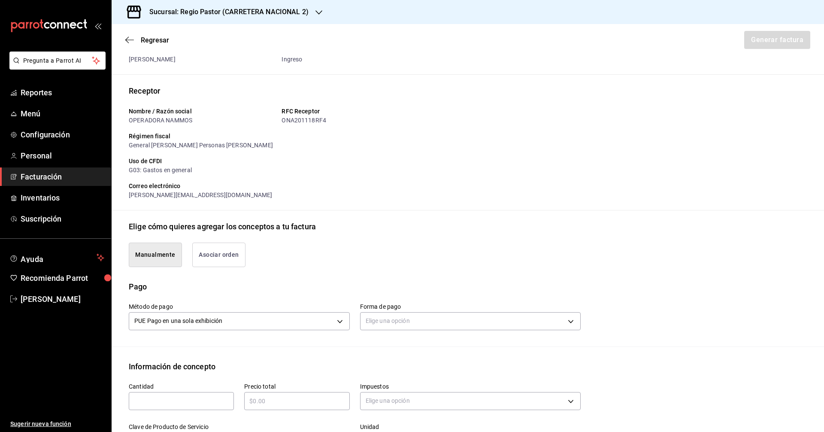
click at [238, 257] on button "Asociar orden" at bounding box center [218, 255] width 53 height 24
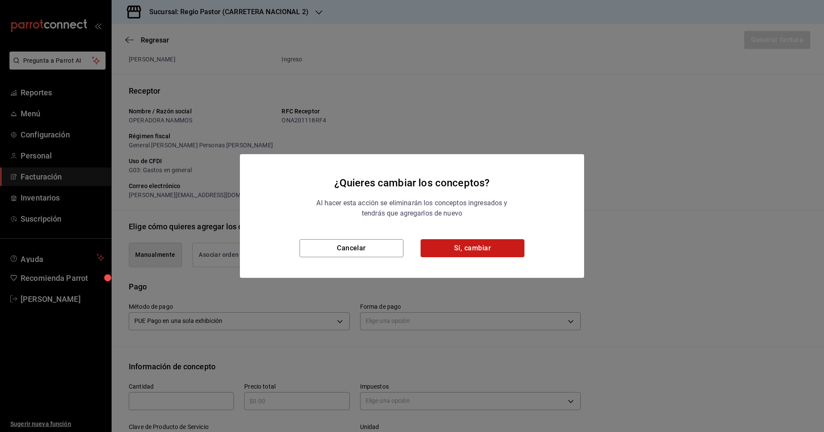
click at [467, 248] on button "Sí, cambiar" at bounding box center [473, 248] width 104 height 18
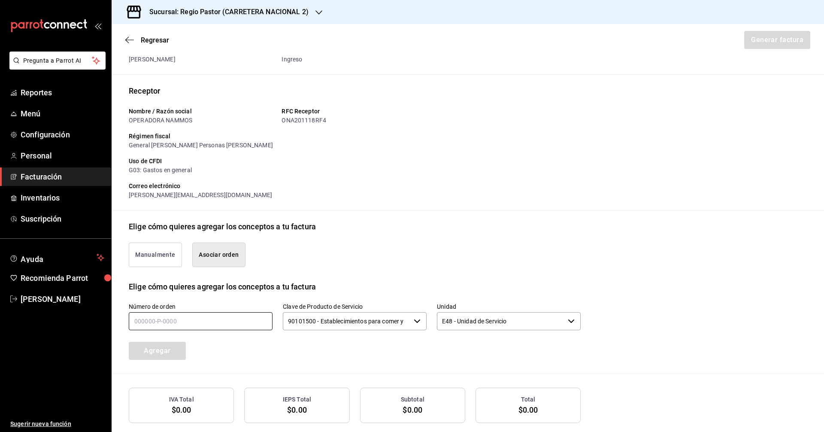
click at [239, 326] on input "text" at bounding box center [201, 321] width 144 height 18
paste input "190925-P-0054"
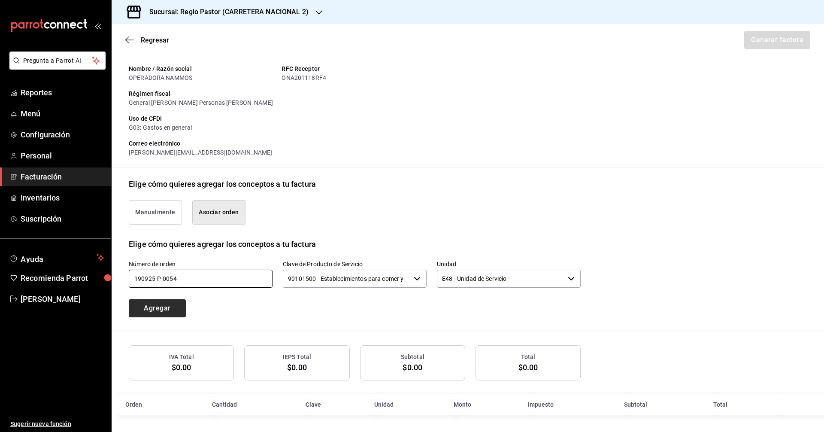
type input "190925-P-0054"
click at [149, 313] on button "Agregar" at bounding box center [157, 308] width 57 height 18
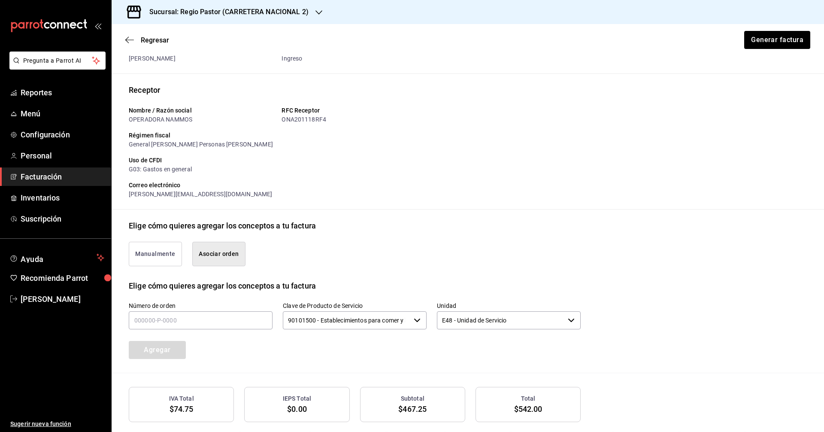
scroll to position [103, 0]
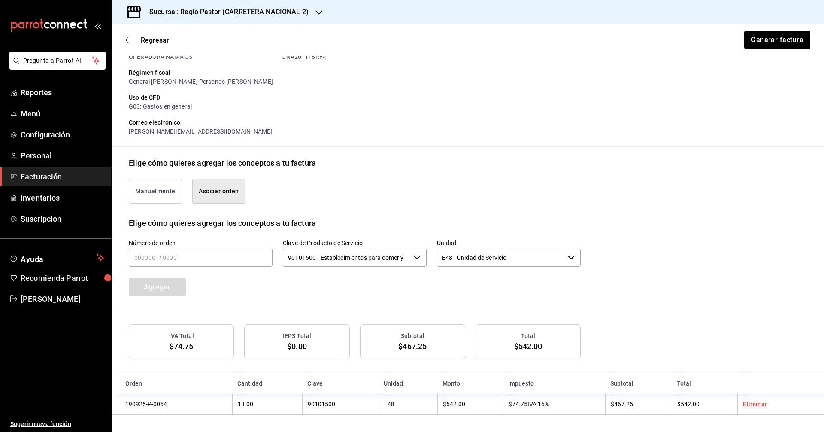
click at [176, 195] on button "Manualmente" at bounding box center [155, 191] width 53 height 24
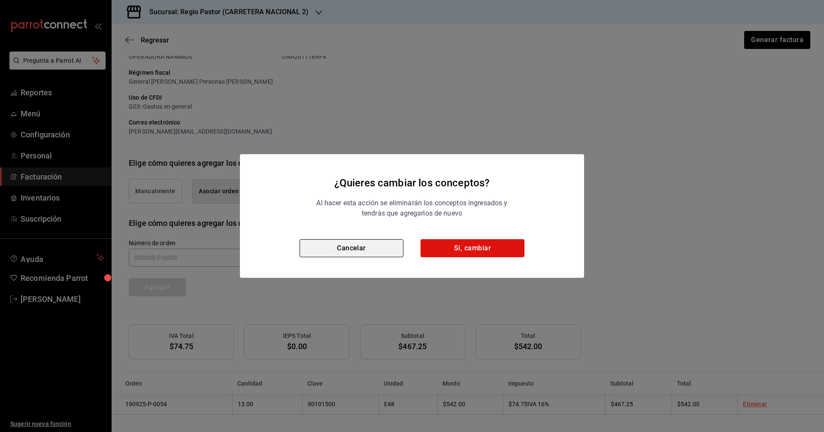
click at [345, 246] on button "Cancelar" at bounding box center [352, 248] width 104 height 18
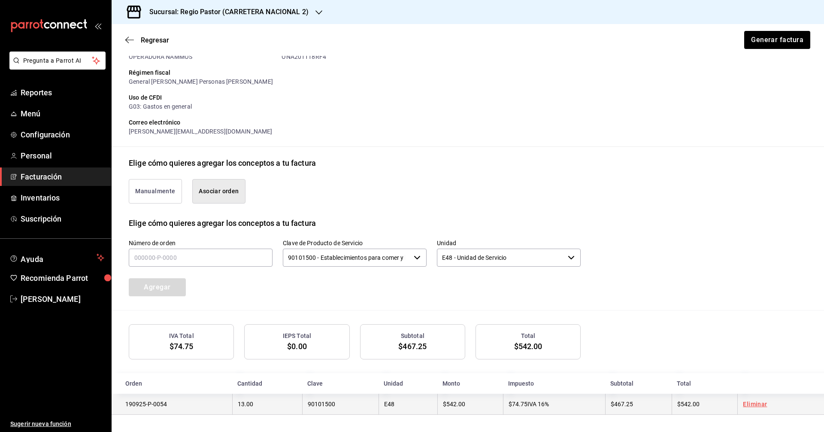
click at [687, 403] on span "$542.00" at bounding box center [689, 404] width 22 height 7
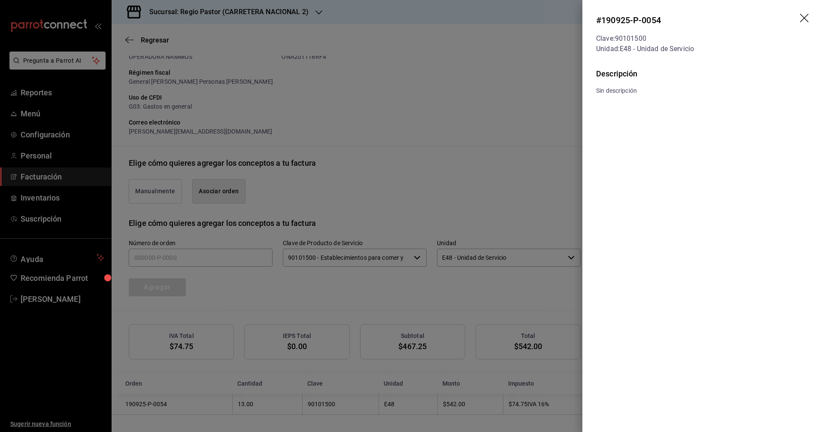
click at [802, 19] on icon "drag" at bounding box center [805, 19] width 10 height 10
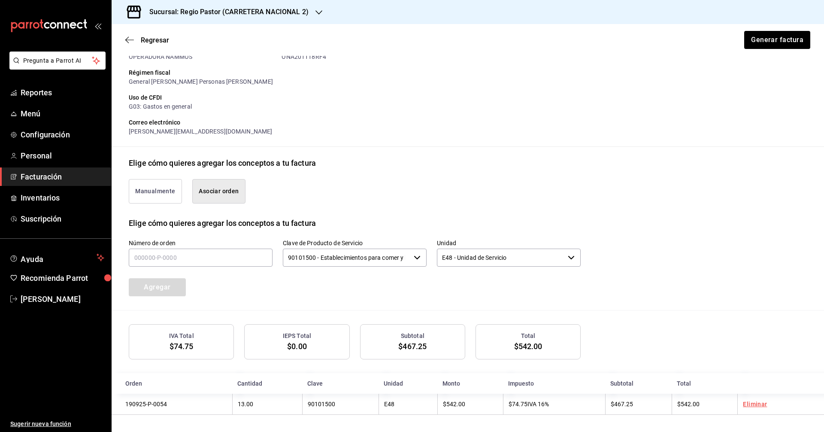
click at [142, 186] on button "Manualmente" at bounding box center [155, 191] width 53 height 24
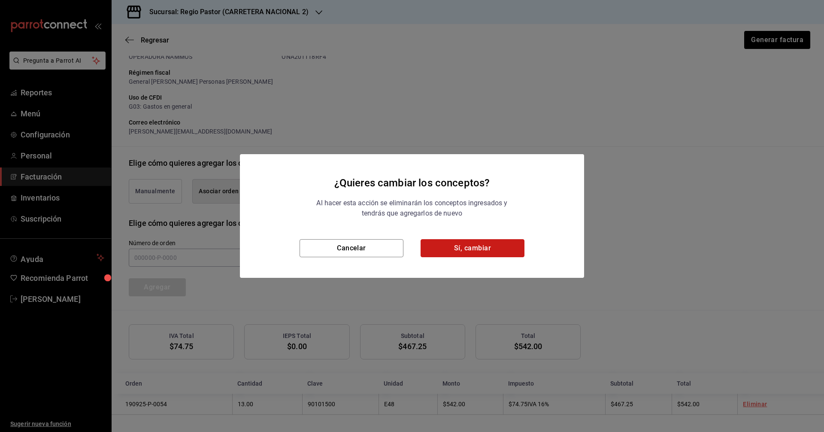
click at [447, 243] on button "Sí, cambiar" at bounding box center [473, 248] width 104 height 18
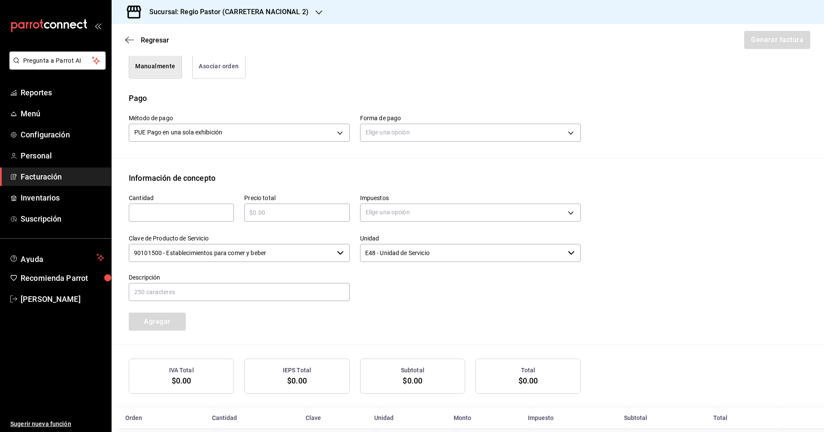
scroll to position [232, 0]
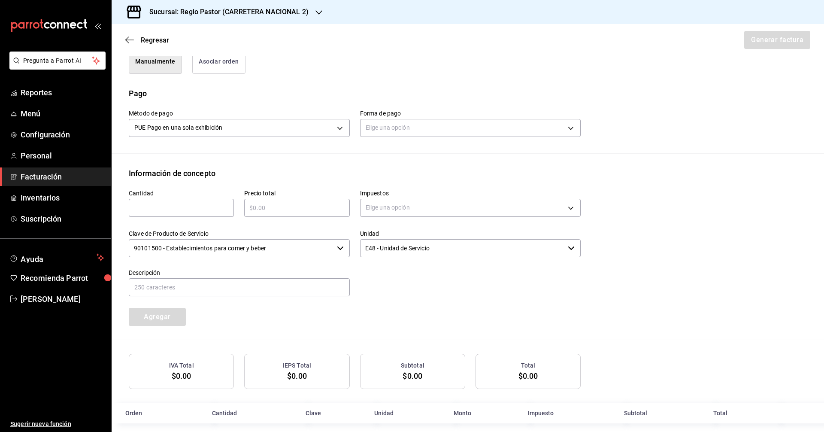
click at [177, 210] on input "text" at bounding box center [181, 208] width 105 height 10
click at [209, 189] on div "Cantidad ​" at bounding box center [177, 199] width 116 height 40
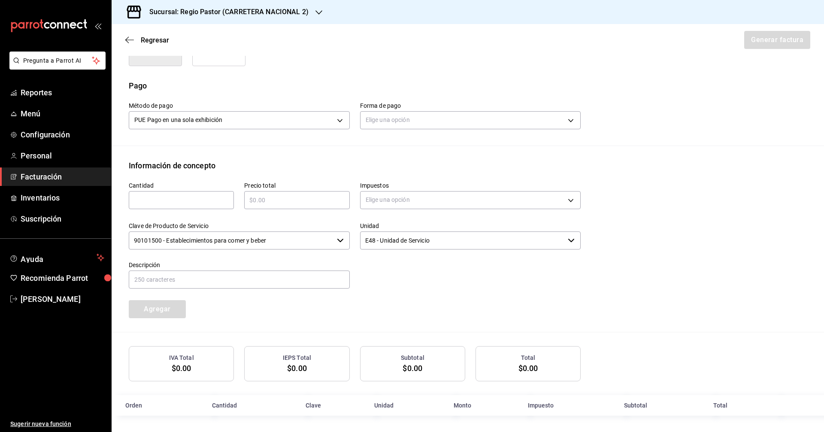
scroll to position [241, 0]
click at [411, 198] on body "Pregunta a Parrot AI Reportes Menú Configuración Personal Facturación Inventari…" at bounding box center [412, 216] width 824 height 432
click at [401, 263] on li "IVA 16%" at bounding box center [468, 268] width 218 height 14
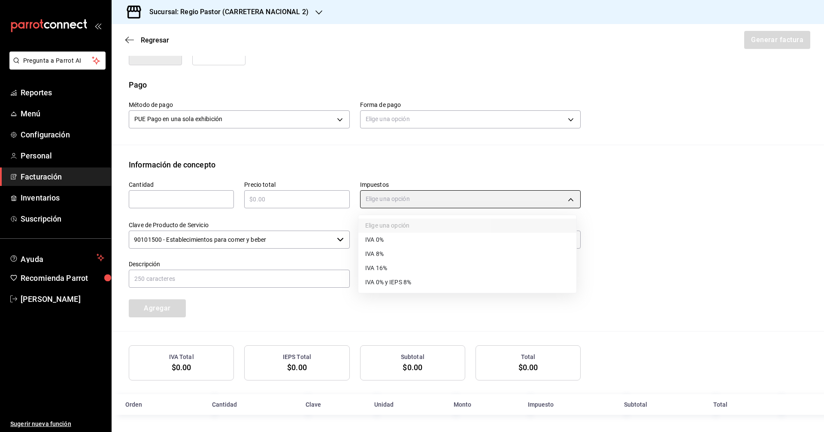
type input "IVA_16"
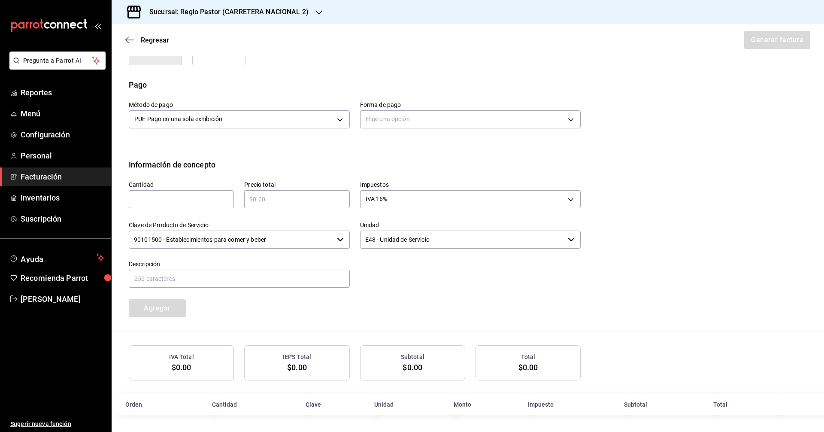
click at [330, 240] on input "90101500 - Establecimientos para comer y beber" at bounding box center [231, 240] width 205 height 18
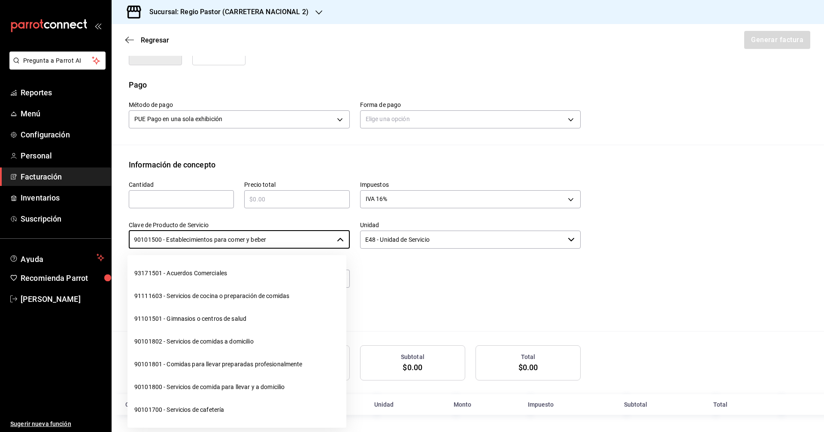
click at [416, 265] on div at bounding box center [465, 269] width 231 height 39
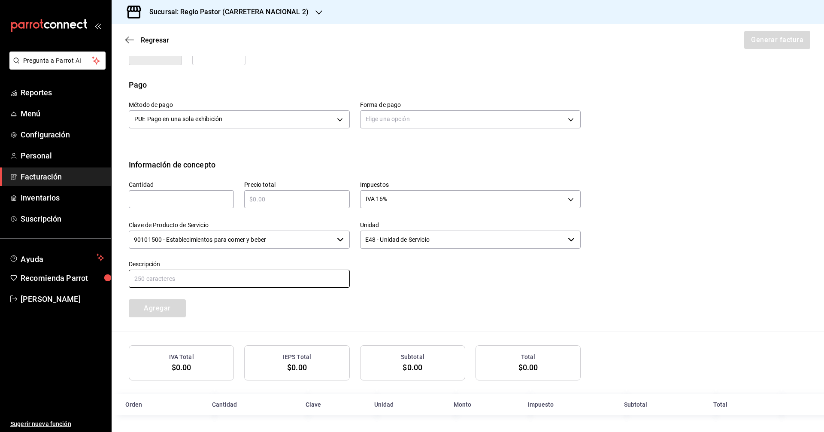
click at [240, 280] on input "text" at bounding box center [239, 279] width 221 height 18
click at [282, 119] on body "Pregunta a Parrot AI Reportes Menú Configuración Personal Facturación Inventari…" at bounding box center [412, 216] width 824 height 432
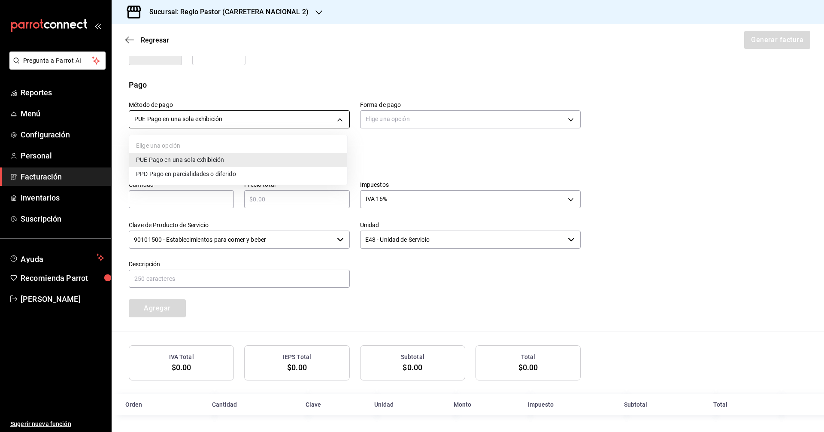
click at [282, 119] on div at bounding box center [412, 216] width 824 height 432
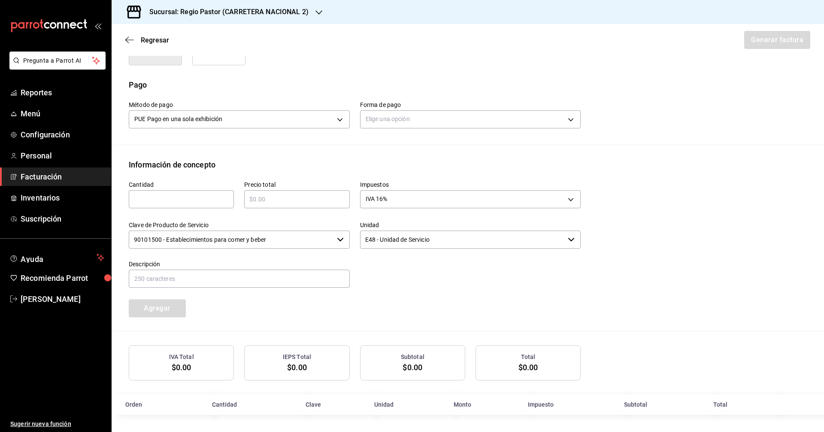
click at [423, 119] on body "Pregunta a Parrot AI Reportes Menú Configuración Personal Facturación Inventari…" at bounding box center [412, 216] width 824 height 432
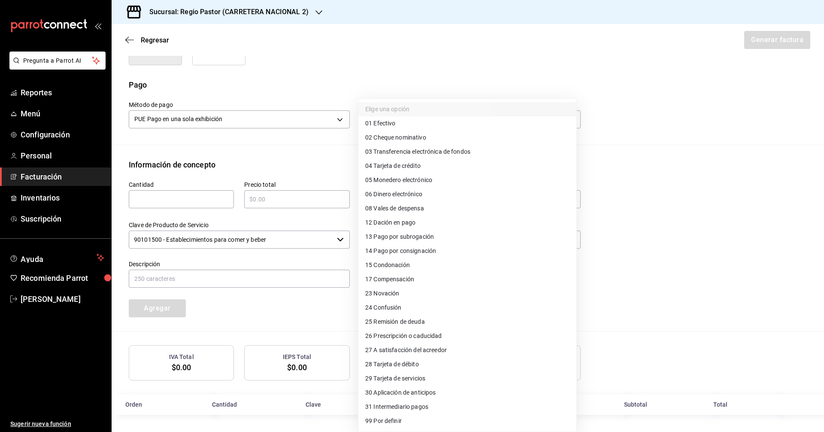
click at [505, 71] on div at bounding box center [412, 216] width 824 height 432
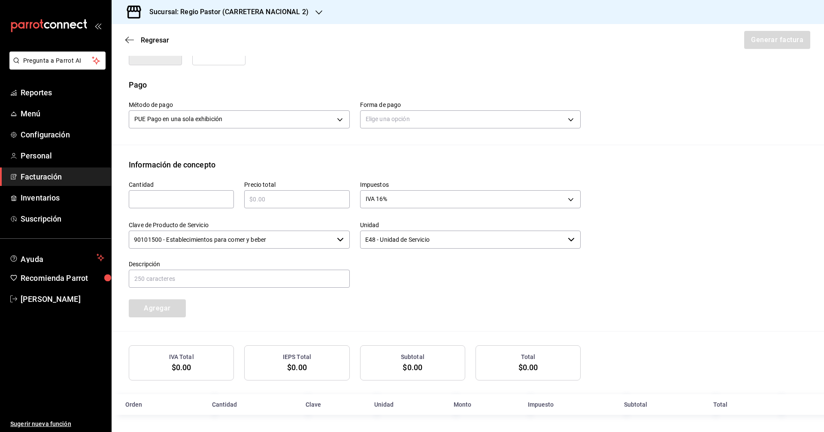
click at [477, 322] on div "Cantidad ​ Precio total ​ Impuestos IVA 16% IVA_16 Clave de Producto de Servici…" at bounding box center [468, 250] width 678 height 161
click at [480, 314] on div "Cantidad ​ Precio total ​ Impuestos IVA 16% IVA_16 Clave de Producto de Servici…" at bounding box center [350, 243] width 462 height 147
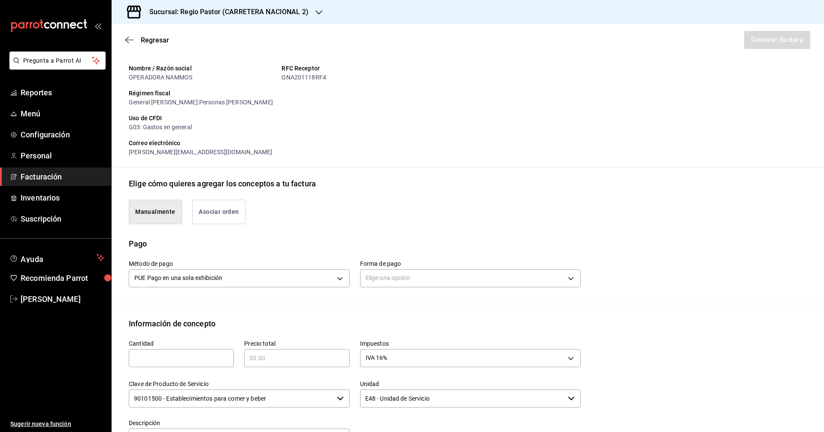
scroll to position [86, 0]
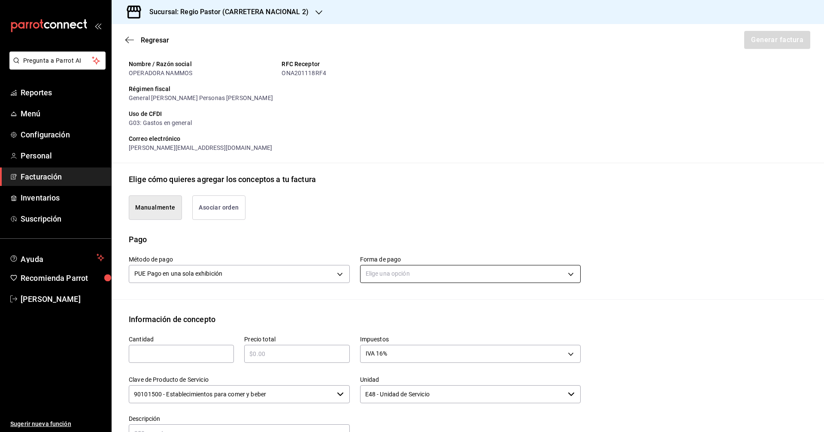
click at [400, 274] on body "Pregunta a Parrot AI Reportes Menú Configuración Personal Facturación Inventari…" at bounding box center [412, 216] width 824 height 432
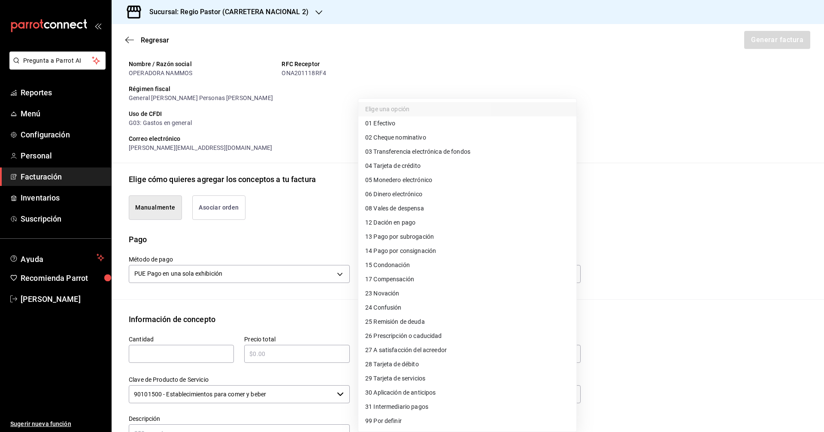
click at [429, 164] on li "04 Tarjeta de crédito" at bounding box center [468, 166] width 218 height 14
type input "04"
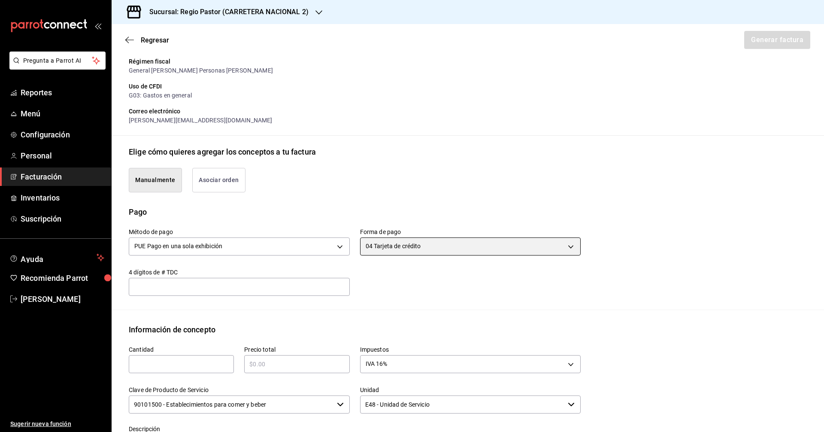
scroll to position [129, 0]
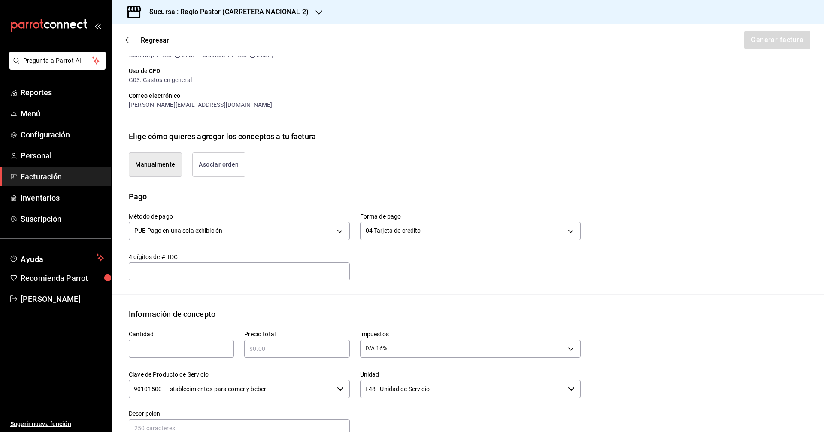
click at [273, 262] on div "​" at bounding box center [239, 271] width 221 height 18
click at [273, 268] on input "text" at bounding box center [239, 271] width 221 height 10
click at [326, 252] on div "4 dígitos de # TDC ​" at bounding box center [234, 262] width 231 height 38
click at [300, 272] on input "text" at bounding box center [239, 271] width 221 height 10
click at [303, 271] on input "text" at bounding box center [239, 271] width 221 height 10
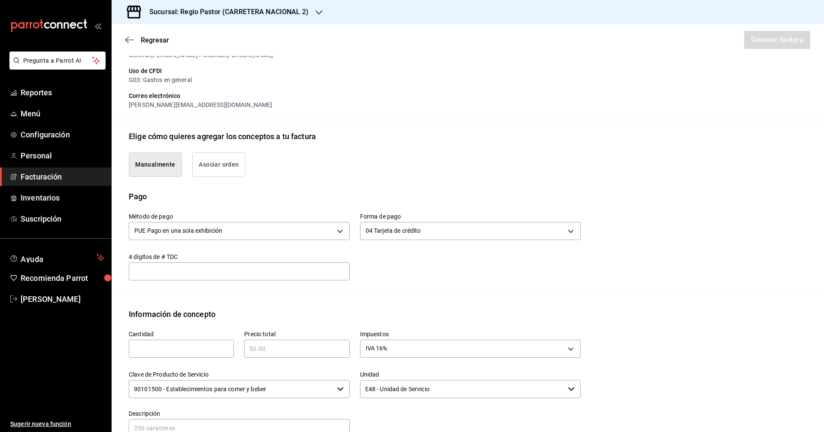
click at [368, 264] on div "Método de pago PUE Pago en una sola exhibición PUE Forma de pago 04 Tarjeta de …" at bounding box center [350, 241] width 462 height 78
click at [346, 265] on div "​" at bounding box center [239, 271] width 221 height 18
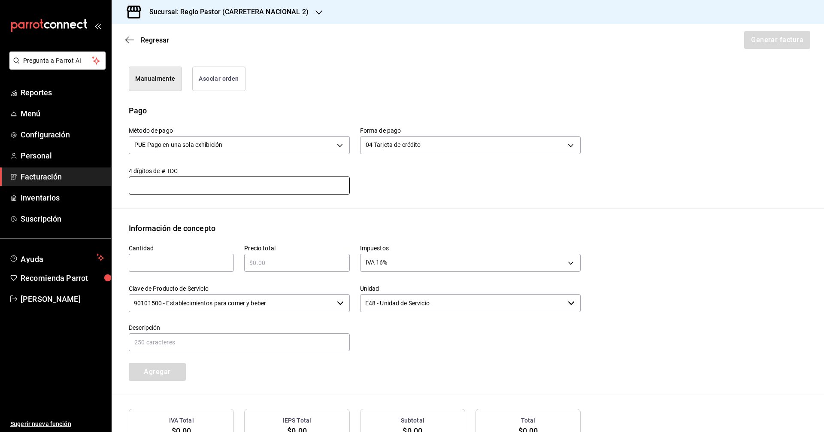
scroll to position [258, 0]
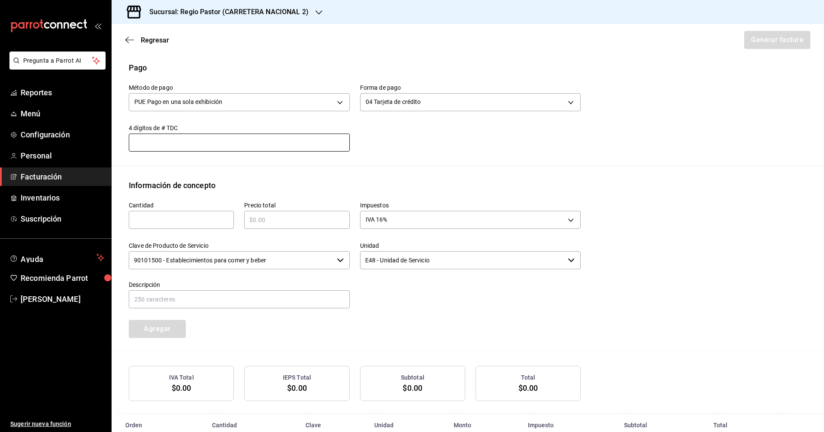
click at [205, 221] on input "text" at bounding box center [181, 220] width 105 height 10
click at [191, 183] on div "Información de concepto" at bounding box center [172, 185] width 87 height 12
click at [204, 189] on div "Información de concepto" at bounding box center [172, 185] width 87 height 12
click at [202, 221] on input "text" at bounding box center [181, 220] width 105 height 10
type input "1"
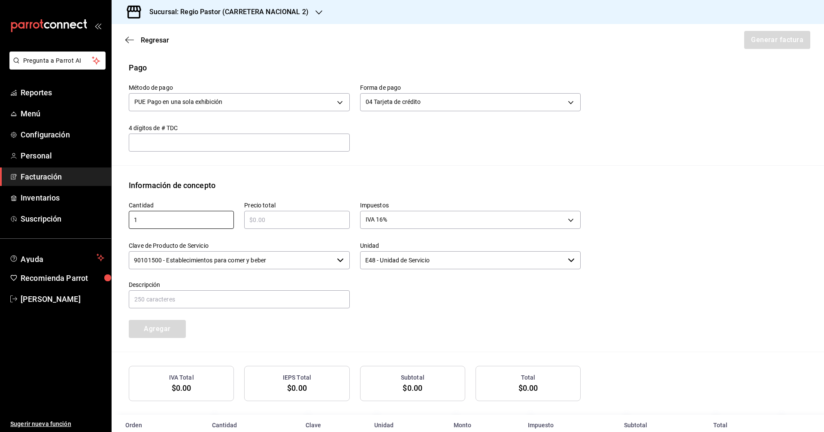
click at [258, 221] on input "text" at bounding box center [296, 220] width 105 height 10
click at [286, 179] on div "Información de concepto" at bounding box center [468, 185] width 678 height 12
click at [300, 220] on input "text" at bounding box center [296, 220] width 105 height 10
click at [389, 178] on div "Emisor Perfil fiscal ALBERTO ZERMEÑO CHAVARRIA Tipo de comprobante Ingreso Rece…" at bounding box center [468, 120] width 713 height 630
click at [394, 216] on body "Pregunta a Parrot AI Reportes Menú Configuración Personal Facturación Inventari…" at bounding box center [412, 216] width 824 height 432
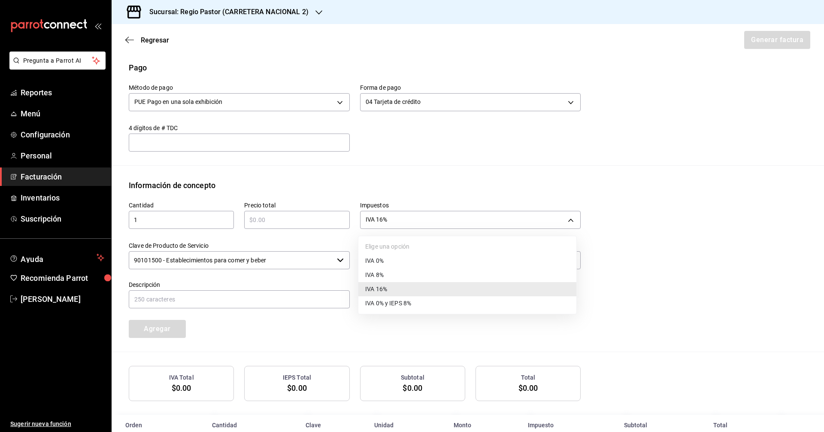
click at [408, 175] on div at bounding box center [412, 216] width 824 height 432
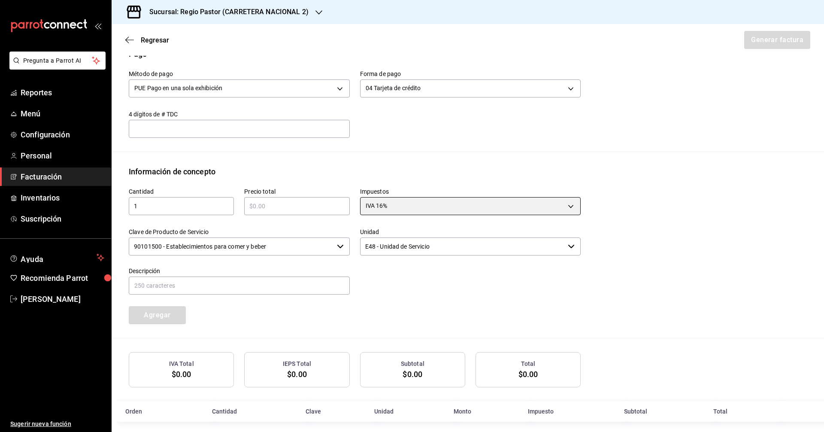
scroll to position [279, 0]
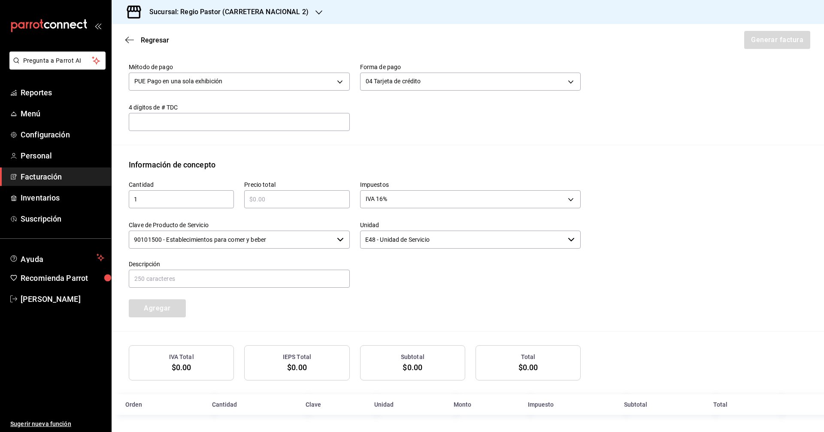
click at [264, 203] on input "text" at bounding box center [296, 199] width 105 height 10
click at [381, 165] on div "Información de concepto" at bounding box center [468, 165] width 678 height 12
click at [298, 198] on input "text" at bounding box center [296, 199] width 105 height 10
click at [415, 264] on div at bounding box center [465, 269] width 231 height 39
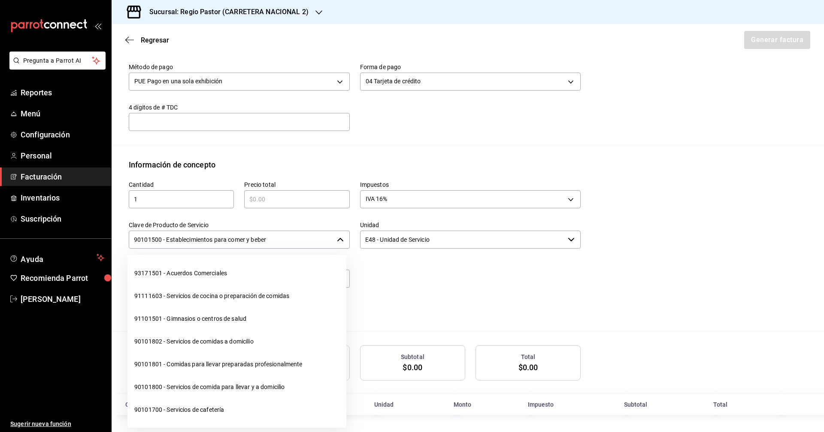
click at [246, 234] on input "90101500 - Establecimientos para comer y beber" at bounding box center [231, 240] width 205 height 18
click at [431, 287] on div at bounding box center [465, 269] width 231 height 39
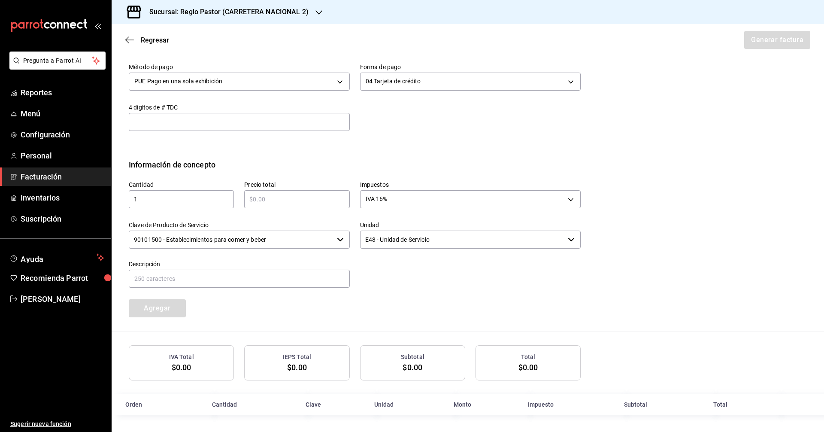
click at [399, 241] on input "E48 - Unidad de Servicio" at bounding box center [462, 240] width 205 height 18
click at [239, 311] on div "Cantidad 1 ​ Precio total ​ Impuestos IVA 16% IVA_16 Clave de Producto de Servi…" at bounding box center [350, 243] width 462 height 147
click at [219, 280] on input "text" at bounding box center [239, 279] width 221 height 18
type input "Consumo en restaurante"
click at [270, 203] on input "text" at bounding box center [296, 199] width 105 height 10
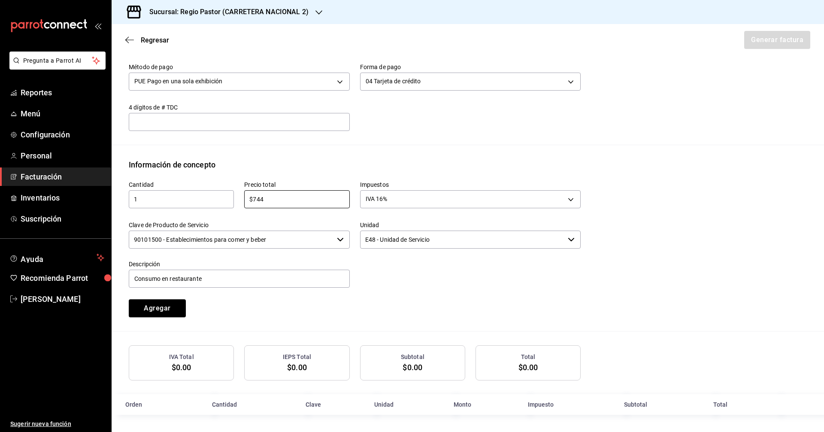
type input "$744"
click at [407, 269] on div at bounding box center [465, 269] width 231 height 39
click at [168, 310] on button "Agregar" at bounding box center [157, 308] width 57 height 18
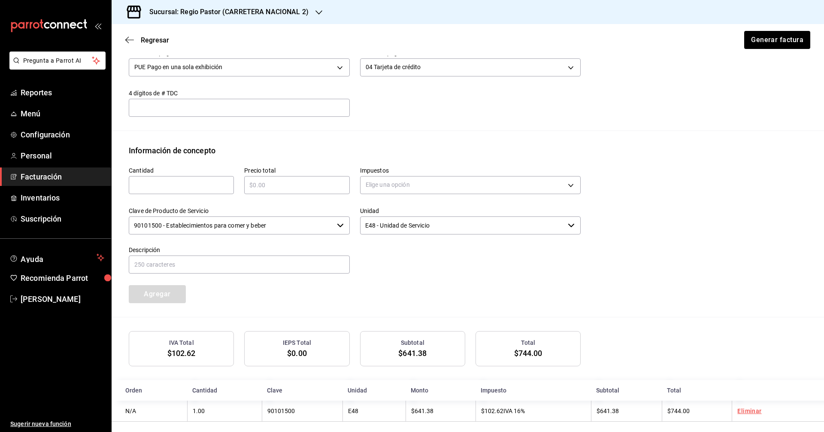
scroll to position [300, 0]
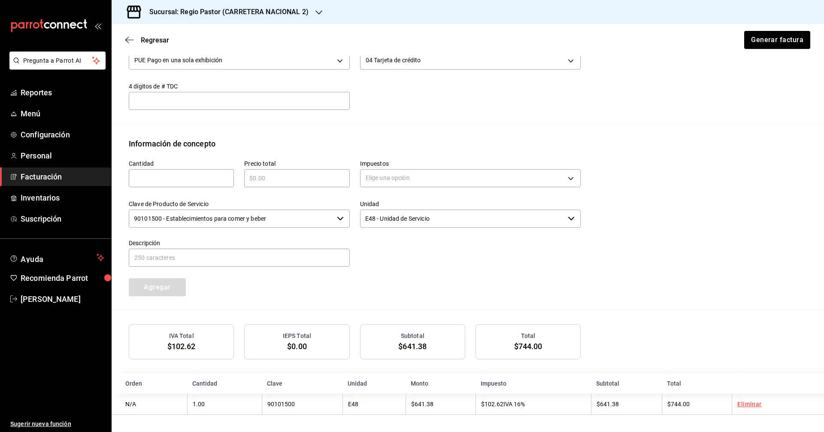
click at [356, 286] on div "Cantidad ​ Precio total ​ Impuestos Elige una opción Clave de Producto de Servi…" at bounding box center [350, 222] width 462 height 147
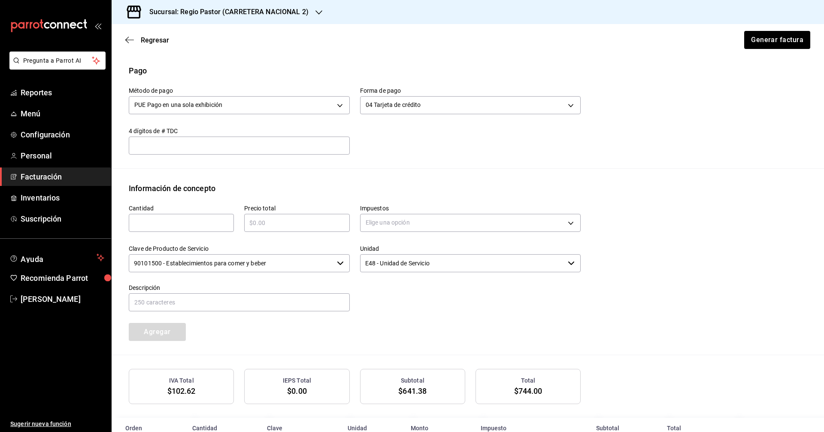
scroll to position [85, 0]
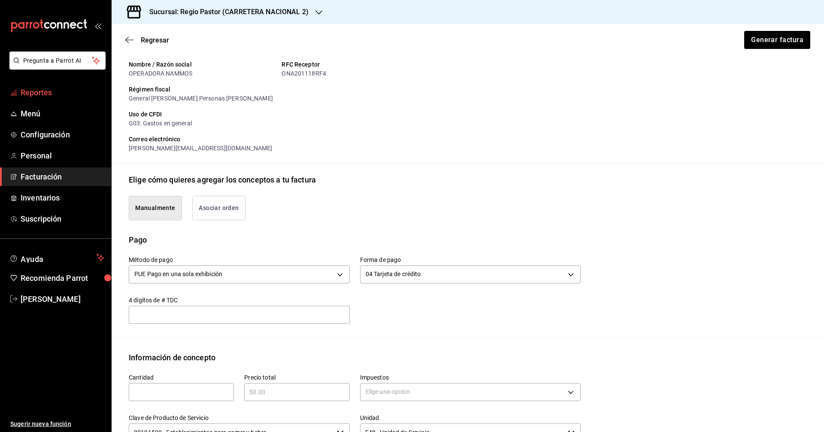
click at [50, 87] on span "Reportes" at bounding box center [63, 93] width 84 height 12
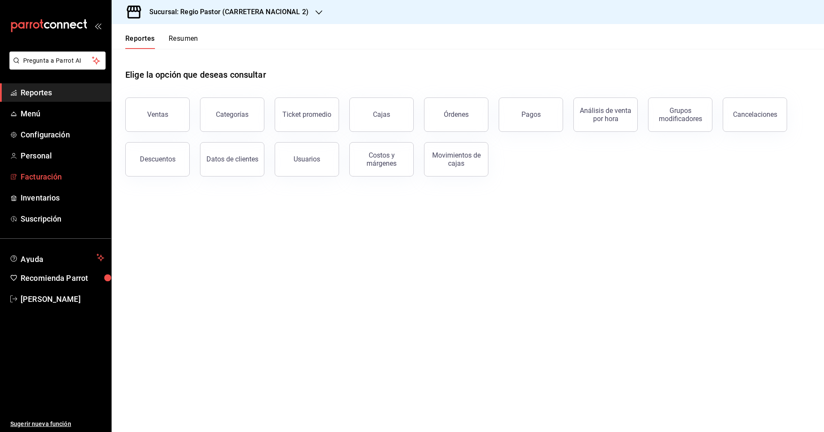
click at [44, 173] on span "Facturación" at bounding box center [63, 177] width 84 height 12
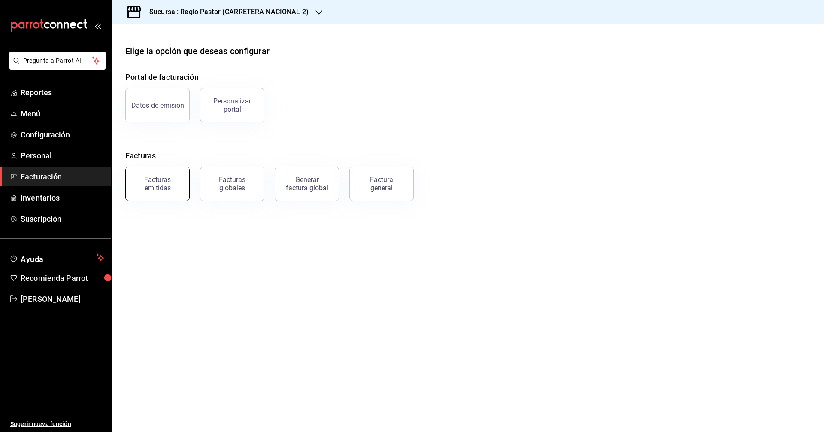
click at [179, 181] on div "Facturas emitidas" at bounding box center [157, 184] width 53 height 16
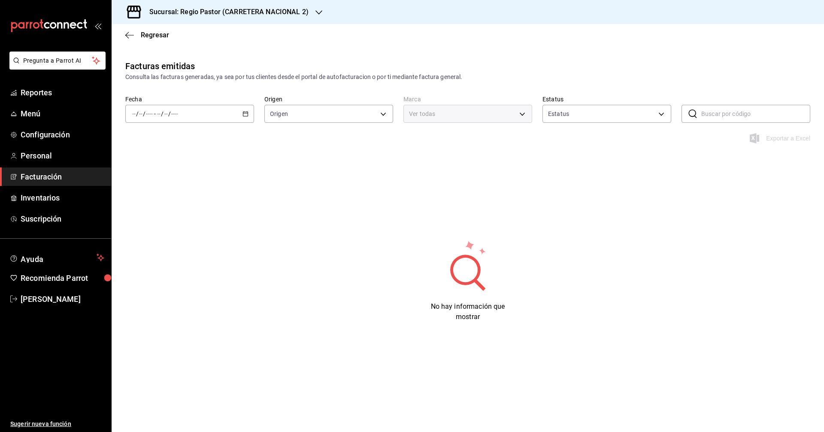
type input "ORDER_INVOICE,GENERAL_INVOICE"
type input "ACTIVE,PENDING_CANCELLATION,CANCELLED,PRE_CANCELLED"
type input "f02d0a70-07fb-4fbc-9289-7e54612c1bb8"
click at [42, 82] on li "Pregunta a Parrot AI" at bounding box center [55, 68] width 104 height 32
click at [43, 88] on span "Reportes" at bounding box center [63, 93] width 84 height 12
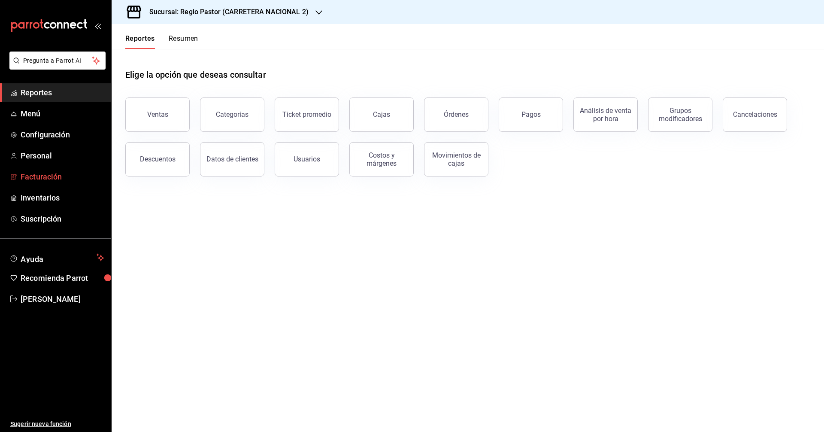
click at [42, 177] on span "Facturación" at bounding box center [63, 177] width 84 height 12
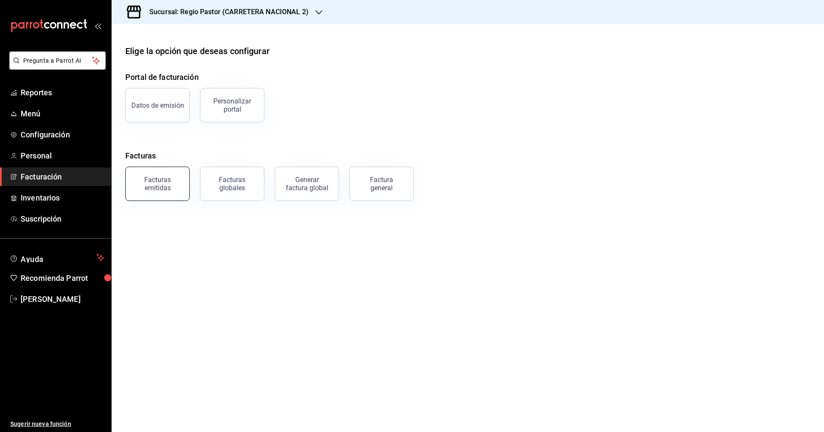
click at [183, 180] on button "Facturas emitidas" at bounding box center [157, 184] width 64 height 34
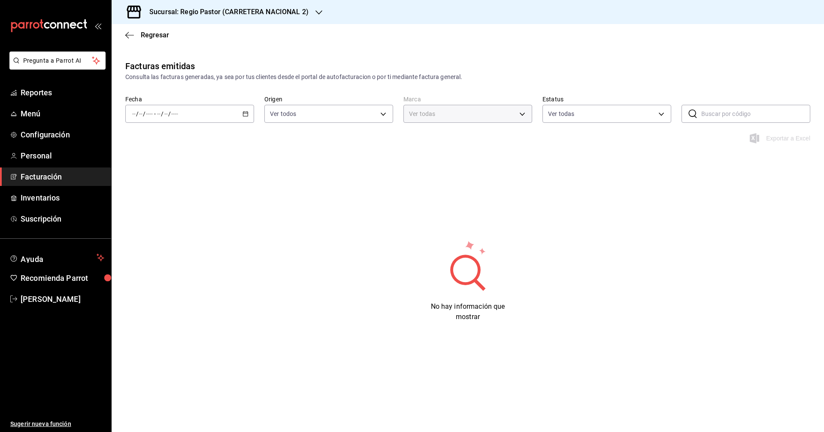
type input "f02d0a70-07fb-4fbc-9289-7e54612c1bb8"
click at [58, 176] on span "Facturación" at bounding box center [63, 177] width 84 height 12
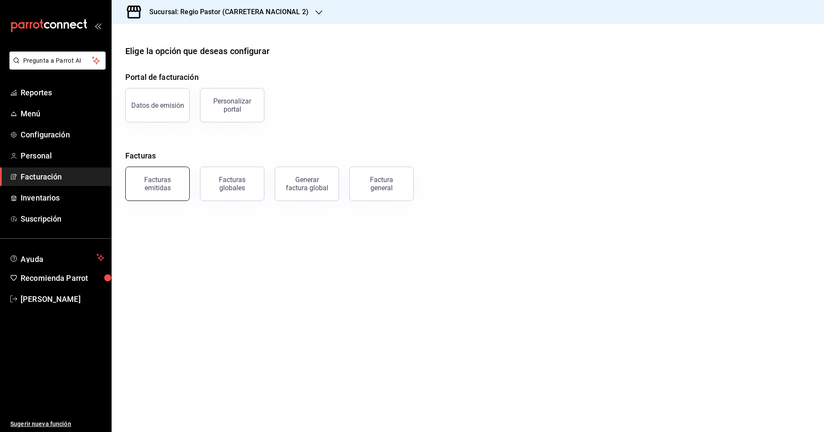
click at [158, 180] on div "Facturas emitidas" at bounding box center [157, 184] width 53 height 16
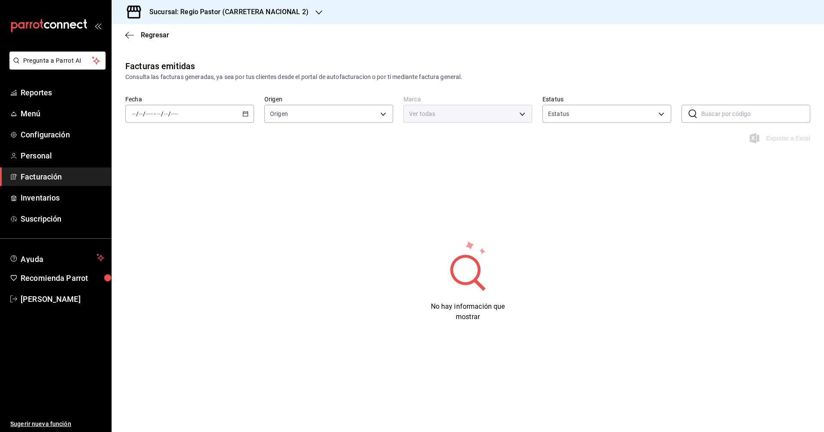
type input "ORDER_INVOICE,GENERAL_INVOICE"
type input "ACTIVE,PENDING_CANCELLATION,CANCELLED,PRE_CANCELLED"
type input "f02d0a70-07fb-4fbc-9289-7e54612c1bb8"
click at [243, 117] on div "/ / - / /" at bounding box center [189, 114] width 129 height 18
click at [255, 164] on div "Facturas emitidas Consulta las facturas generadas, ya sea por tus clientes desd…" at bounding box center [468, 208] width 713 height 297
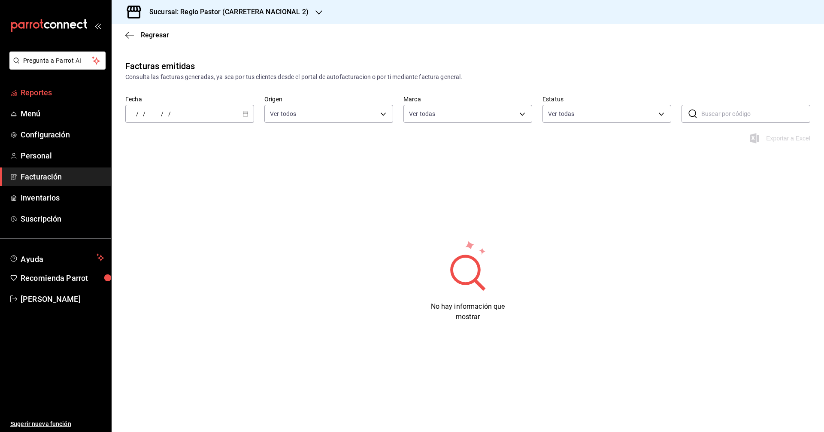
click at [37, 88] on span "Reportes" at bounding box center [63, 93] width 84 height 12
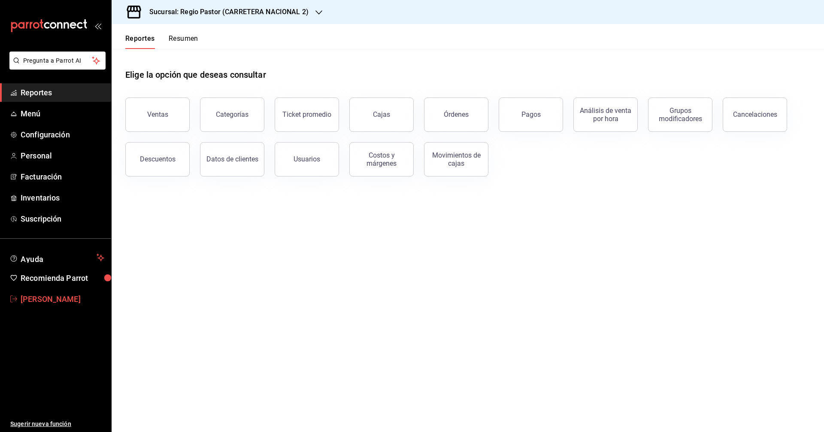
click at [22, 295] on span "Alberto Zermeño Chavarria" at bounding box center [63, 299] width 84 height 12
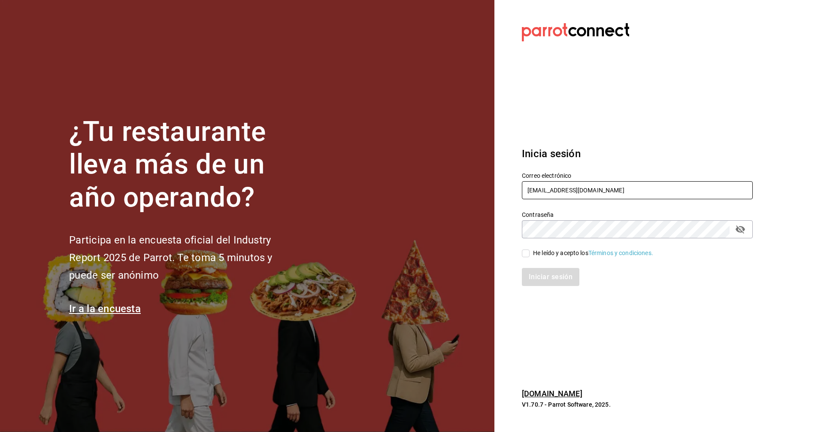
click at [544, 183] on input "[EMAIL_ADDRESS][DOMAIN_NAME]" at bounding box center [637, 190] width 231 height 18
click at [616, 195] on input "moka" at bounding box center [637, 190] width 231 height 18
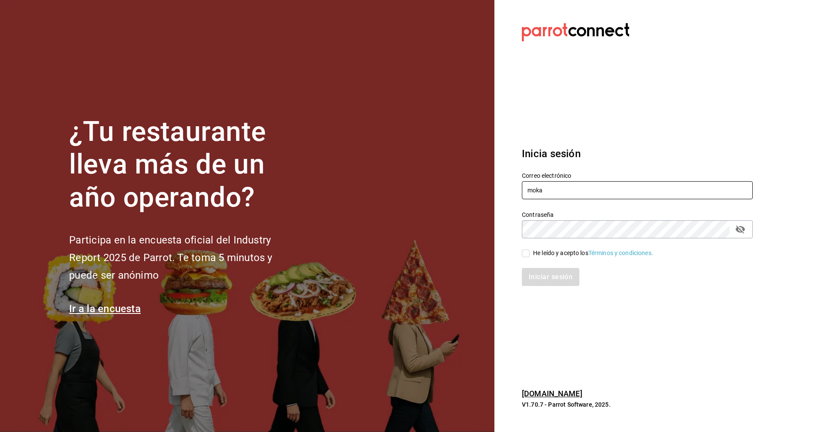
click at [616, 195] on input "moka" at bounding box center [637, 190] width 231 height 18
paste input "kofi@gto.com"
type input "mokakofi@gto.com"
click at [549, 253] on div "He leído y acepto los Términos y condiciones." at bounding box center [593, 253] width 120 height 9
click at [530, 253] on input "He leído y acepto los Términos y condiciones." at bounding box center [526, 253] width 8 height 8
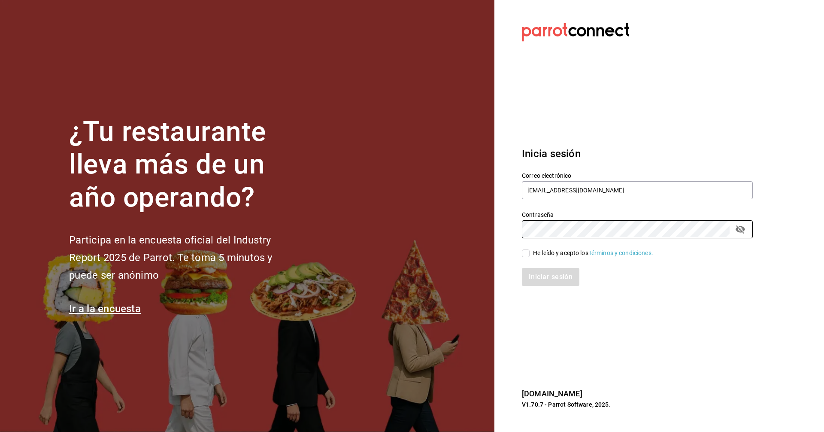
checkbox input "true"
click at [553, 274] on button "Iniciar sesión" at bounding box center [551, 277] width 58 height 18
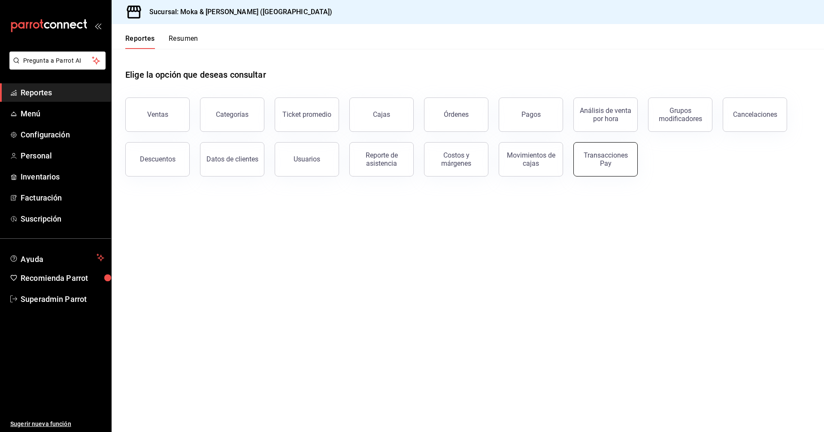
click at [614, 167] on button "Transacciones Pay" at bounding box center [606, 159] width 64 height 34
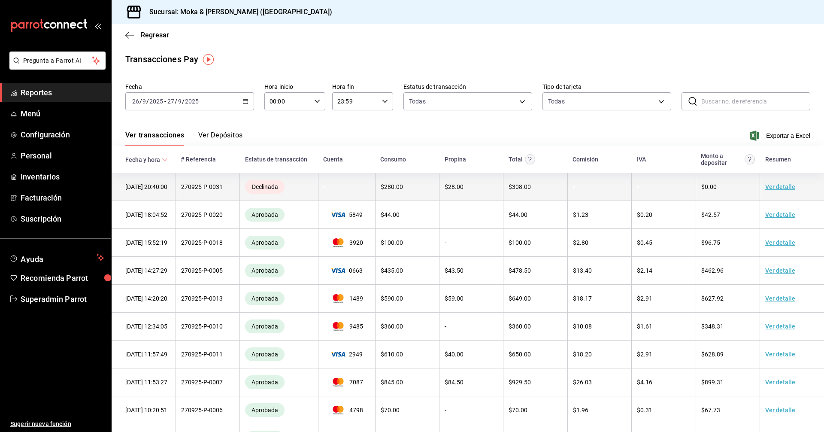
click at [316, 188] on td "Declinada" at bounding box center [279, 187] width 79 height 28
click at [776, 189] on link "Ver detalle" at bounding box center [781, 186] width 30 height 7
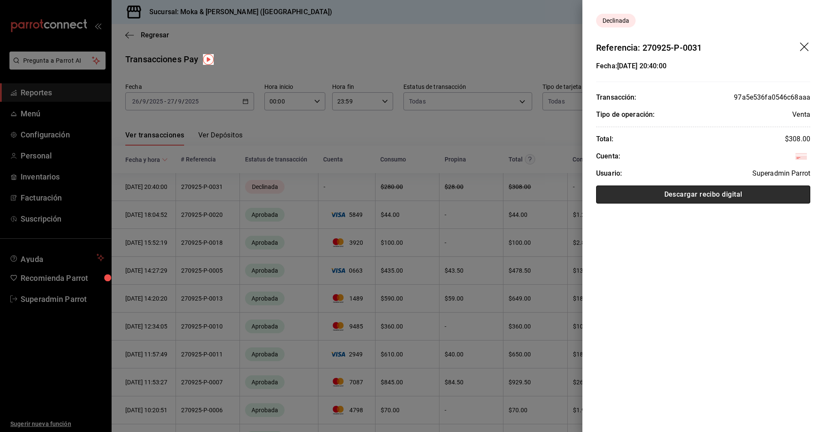
click at [744, 198] on button "Descargar recibo digital" at bounding box center [703, 195] width 214 height 18
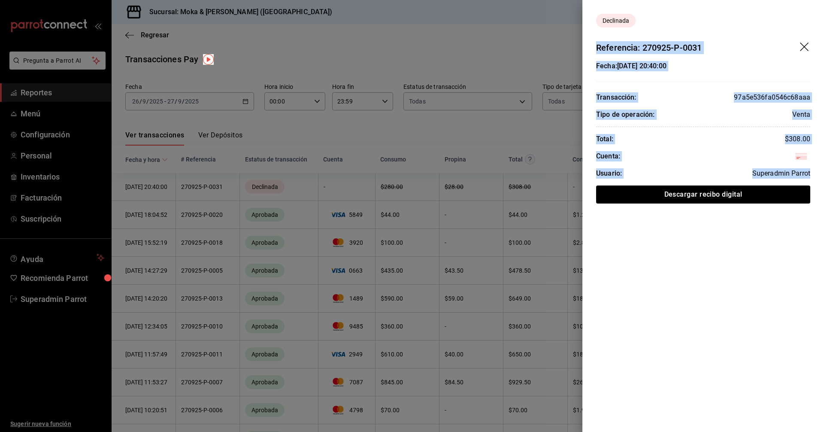
drag, startPoint x: 600, startPoint y: 46, endPoint x: 813, endPoint y: 171, distance: 247.2
click at [813, 171] on div "Declinada Referencia: 270925-P-0031 Fecha: 27/09/2025 20:40:00 Transacción: 97a…" at bounding box center [704, 216] width 242 height 432
copy div "Referencia: 270925-P-0031 Fecha: 27/09/2025 20:40:00 Transacción: 97a5e536fa054…"
click at [706, 47] on header "Referencia: 270925-P-0031" at bounding box center [704, 40] width 242 height 27
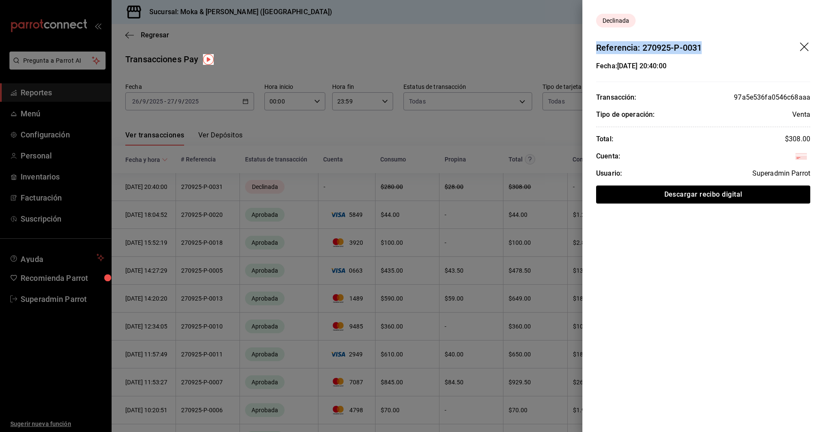
drag, startPoint x: 707, startPoint y: 47, endPoint x: 590, endPoint y: 49, distance: 117.2
click at [590, 49] on header "Referencia: 270925-P-0031" at bounding box center [704, 40] width 242 height 27
click at [700, 55] on div "Fecha: 27/09/2025 20:40:00 Transacción: 97a5e536fa0546c68aaa Tipo de operación:…" at bounding box center [704, 128] width 242 height 149
drag, startPoint x: 690, startPoint y: 65, endPoint x: 592, endPoint y: 48, distance: 99.8
click at [592, 48] on div "Declinada Referencia: 270925-P-0031 Fecha: 27/09/2025 20:40:00 Transacción: 97a…" at bounding box center [704, 216] width 242 height 432
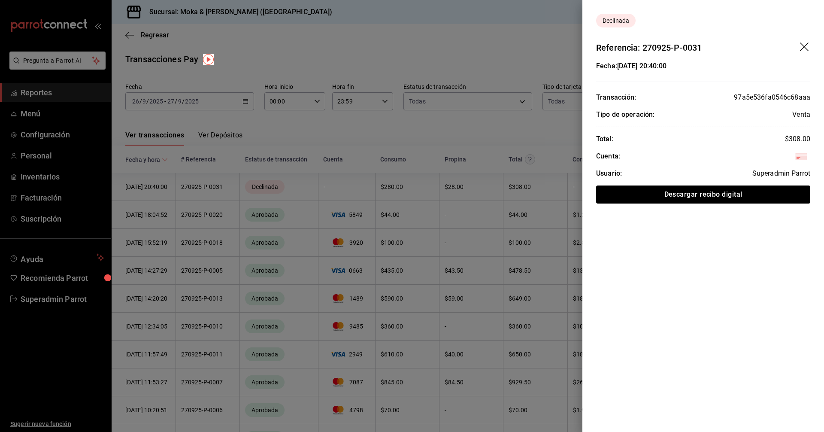
copy div "Referencia: 270925-P-0031 Fecha: 27/09/2025 20:40:00"
click at [682, 115] on div "Tipo de operación: Venta" at bounding box center [703, 114] width 214 height 10
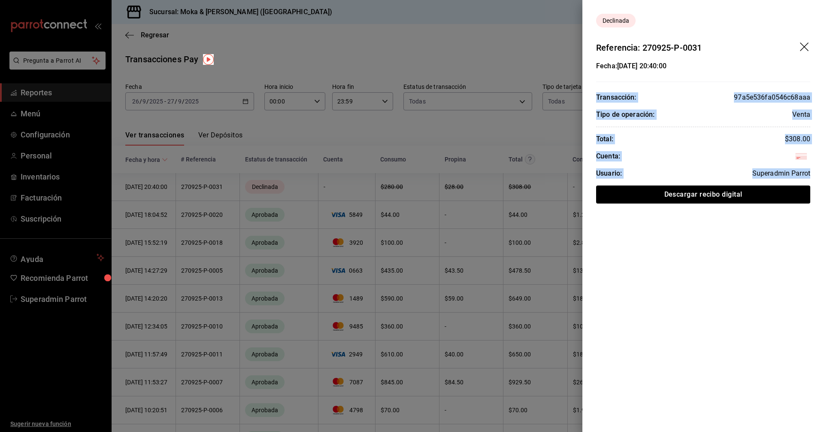
drag, startPoint x: 598, startPoint y: 97, endPoint x: 815, endPoint y: 170, distance: 228.7
click at [815, 170] on div "Fecha: 27/09/2025 20:40:00 Transacción: 97a5e536fa0546c68aaa Tipo de operación:…" at bounding box center [704, 132] width 242 height 143
click at [732, 149] on div "Fecha: 27/09/2025 20:40:00 Transacción: 97a5e536fa0546c68aaa Tipo de operación:…" at bounding box center [704, 132] width 242 height 143
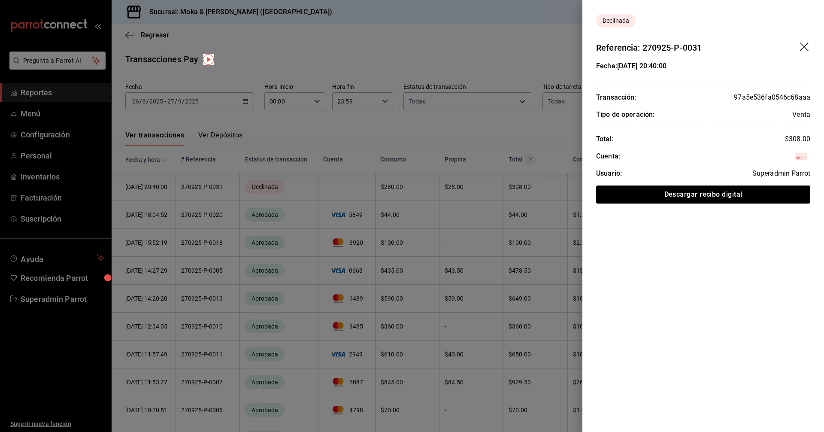
click at [629, 312] on div "Declinada Referencia: 270925-P-0031 Fecha: 27/09/2025 20:40:00 Transacción: 97a…" at bounding box center [704, 216] width 242 height 432
click at [729, 198] on button "Descargar recibo digital" at bounding box center [703, 195] width 214 height 18
